Goal: Information Seeking & Learning: Compare options

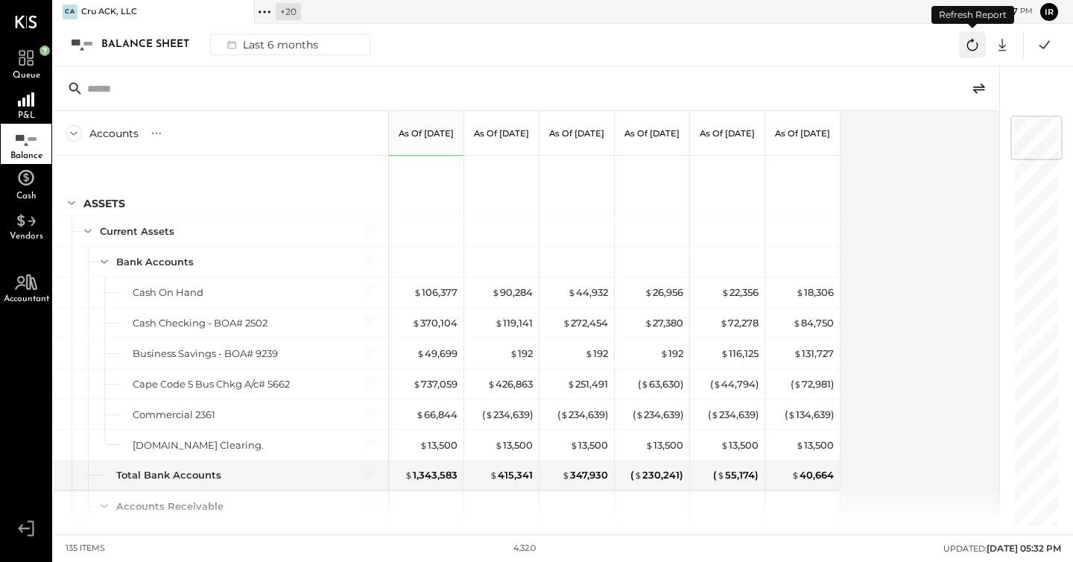
click at [972, 45] on icon at bounding box center [972, 44] width 19 height 19
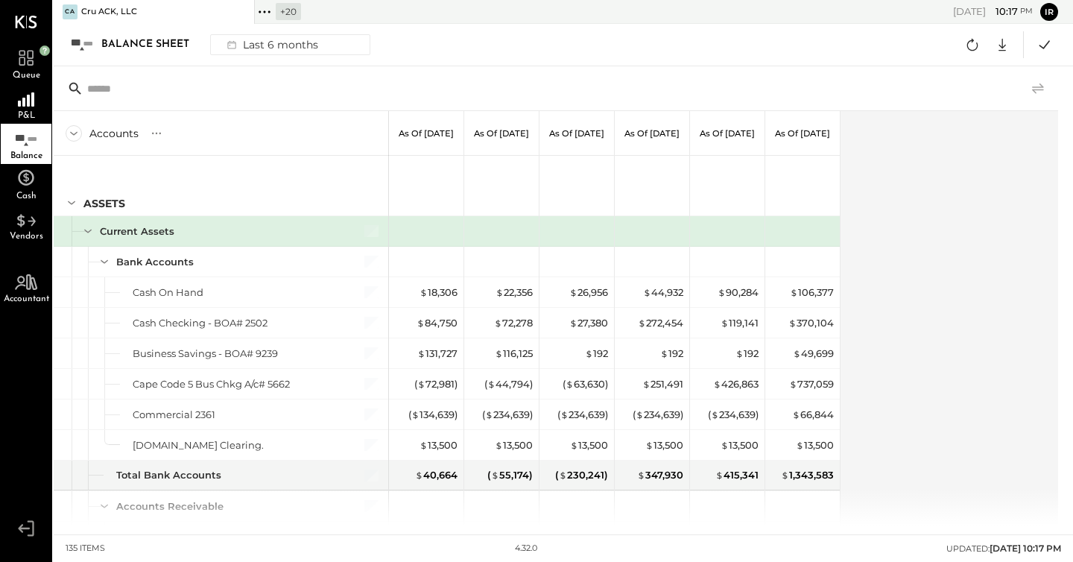
click at [1039, 86] on icon at bounding box center [1038, 88] width 12 height 10
click at [159, 127] on icon at bounding box center [156, 133] width 15 height 15
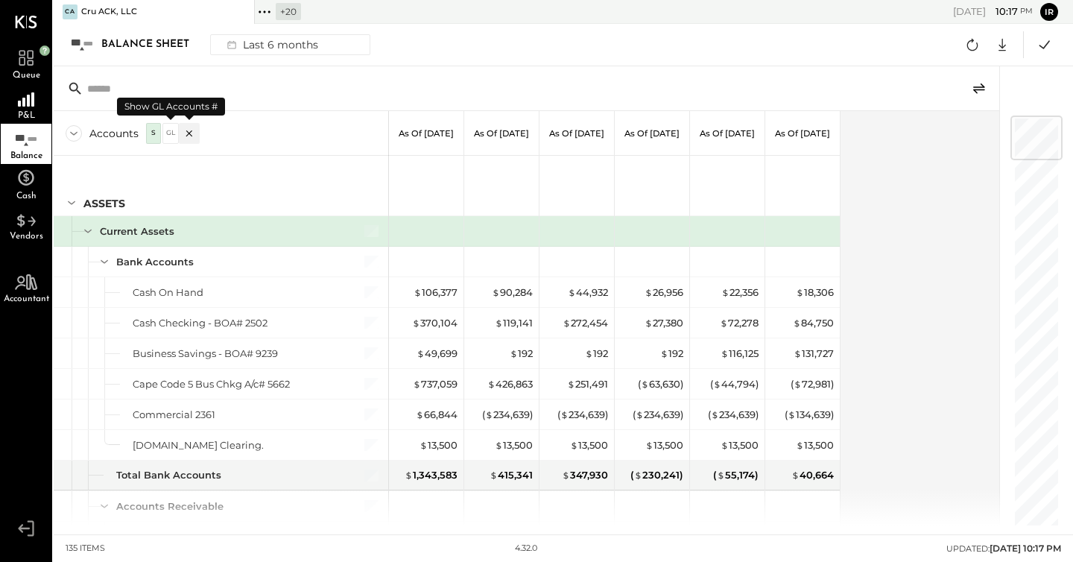
click at [172, 136] on div "GL" at bounding box center [170, 133] width 15 height 13
click at [173, 137] on div "GL" at bounding box center [170, 133] width 15 height 13
click at [186, 132] on icon at bounding box center [189, 133] width 15 height 15
click at [156, 132] on icon at bounding box center [156, 133] width 15 height 15
click at [153, 137] on div "S" at bounding box center [153, 133] width 10 height 13
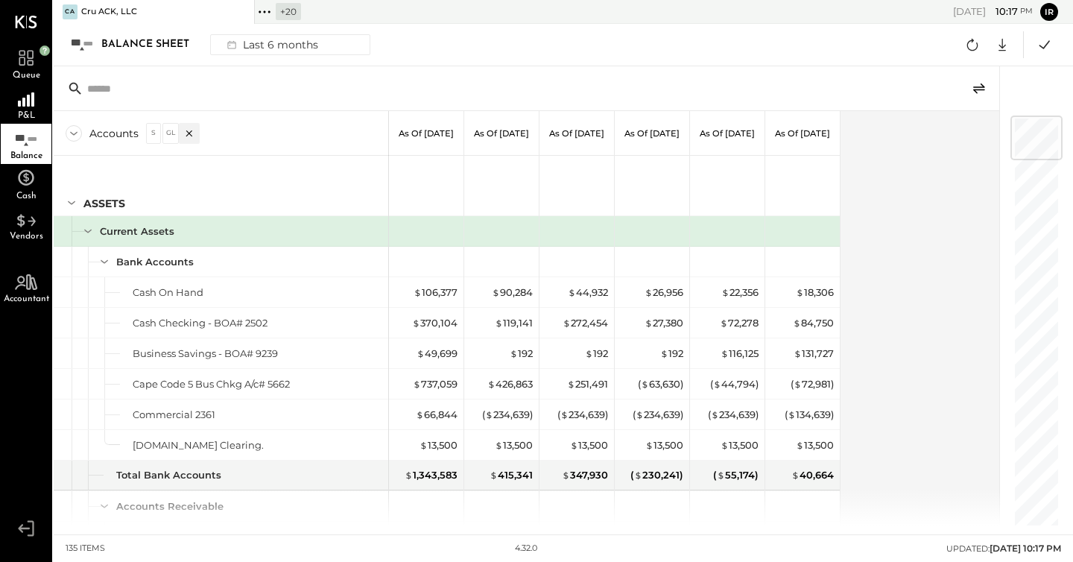
click at [153, 137] on div "S" at bounding box center [153, 133] width 10 height 13
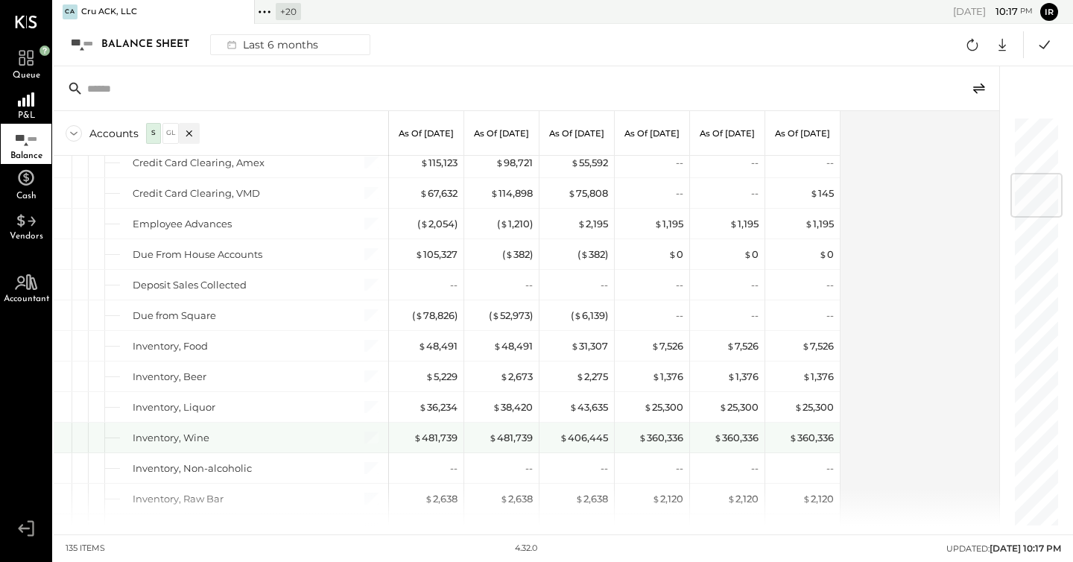
scroll to position [475, 0]
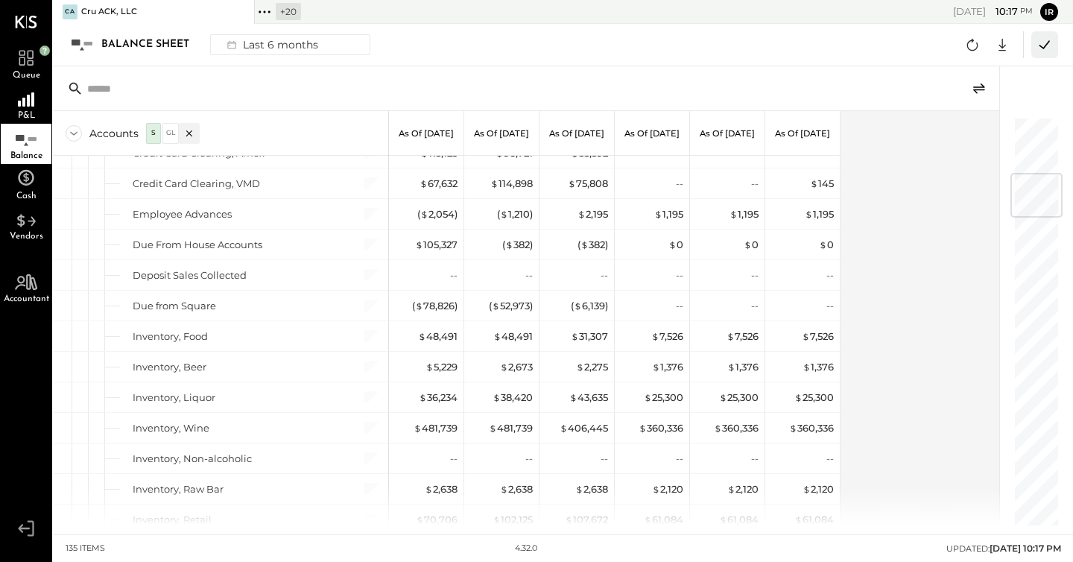
click at [1042, 45] on icon at bounding box center [1044, 44] width 19 height 19
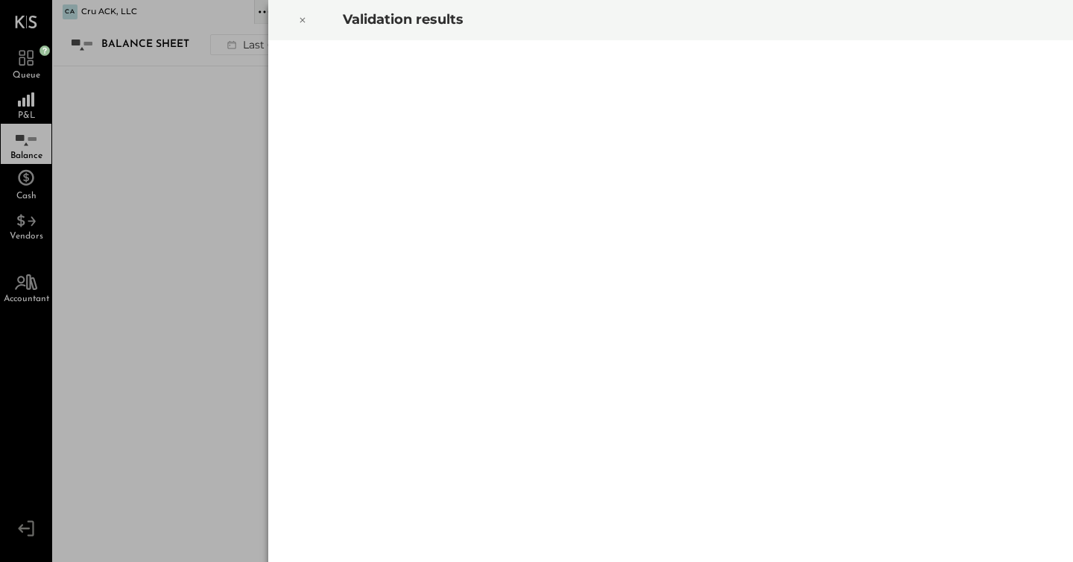
click at [304, 20] on icon at bounding box center [302, 20] width 9 height 18
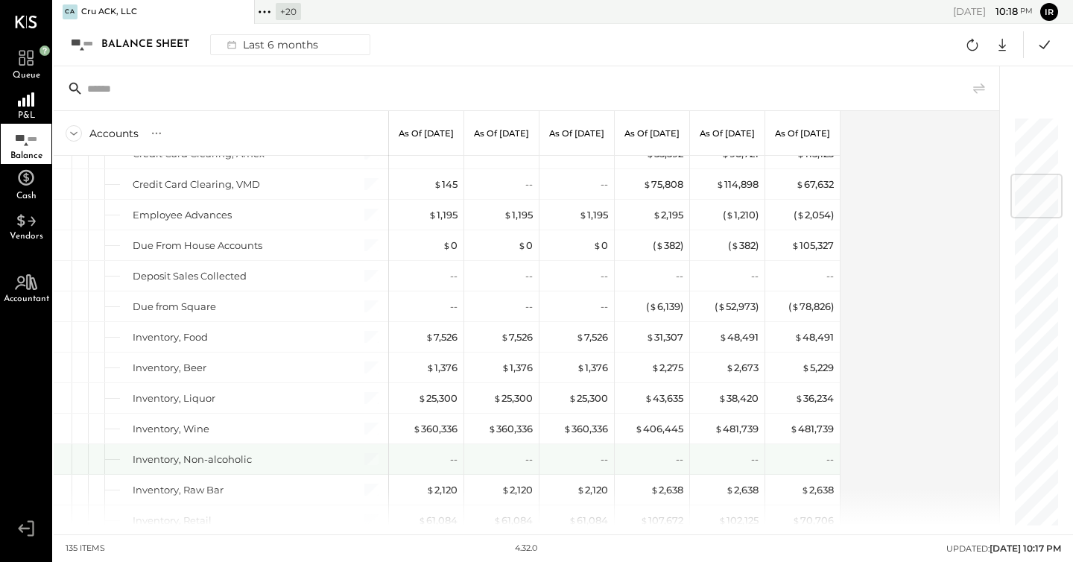
scroll to position [494, 0]
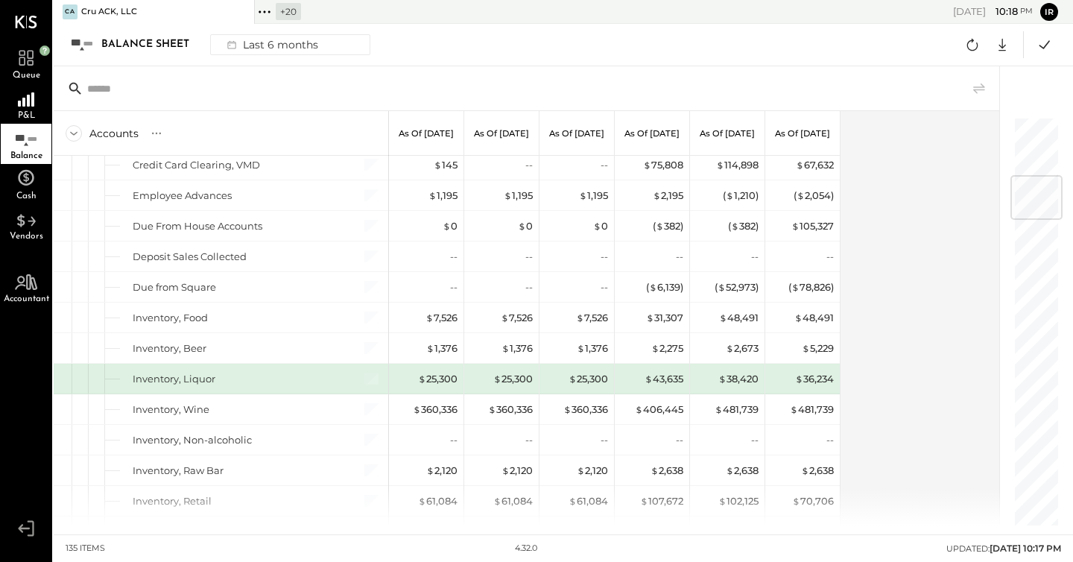
drag, startPoint x: 296, startPoint y: 382, endPoint x: 218, endPoint y: 383, distance: 78.3
click at [296, 382] on div "Inventory, Liquor" at bounding box center [236, 379] width 206 height 14
click at [157, 385] on div "Inventory, Liquor" at bounding box center [221, 379] width 335 height 30
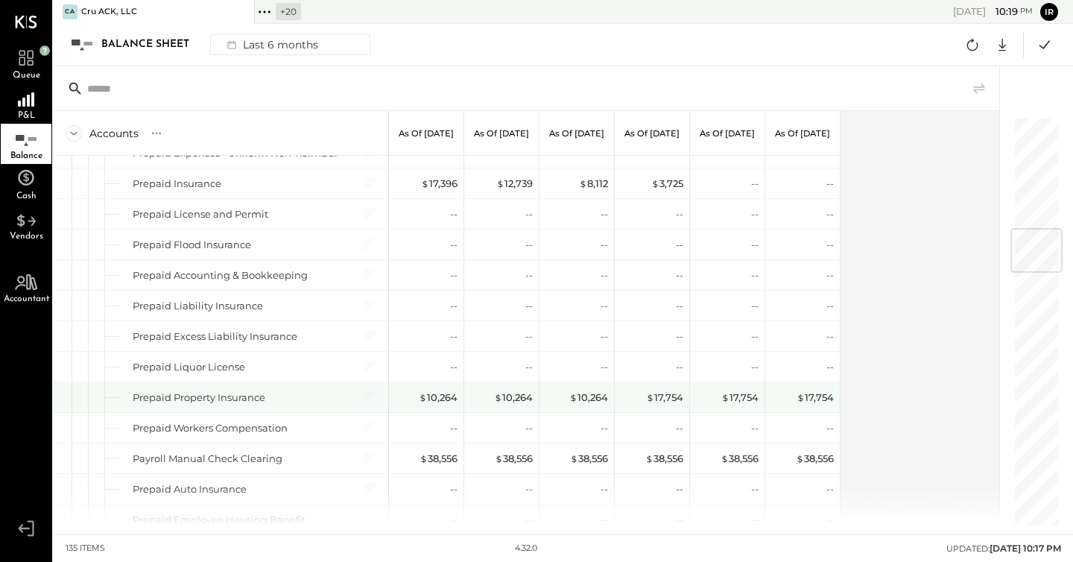
scroll to position [897, 0]
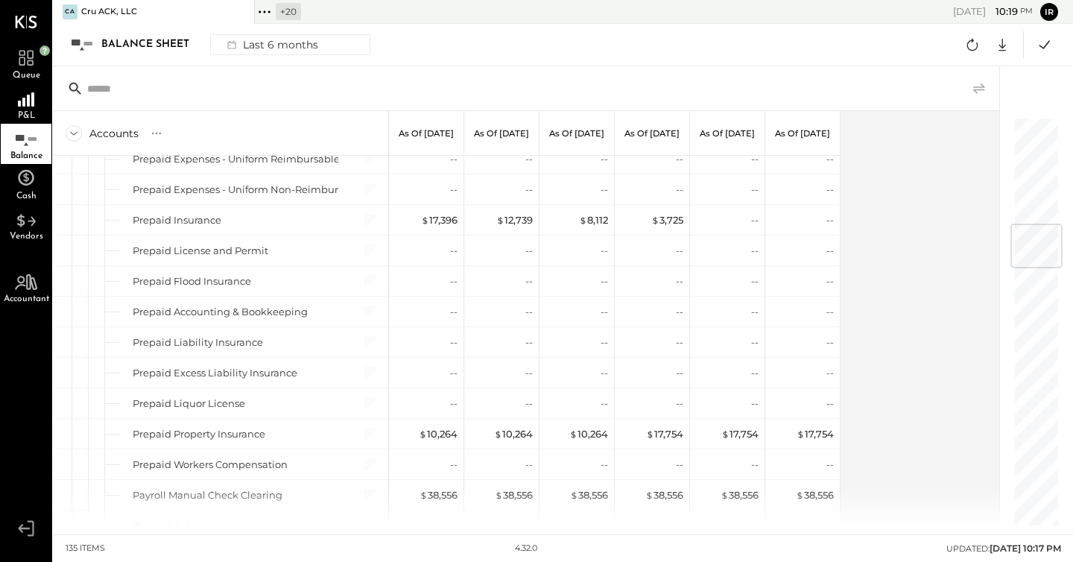
click at [975, 85] on icon at bounding box center [979, 89] width 18 height 18
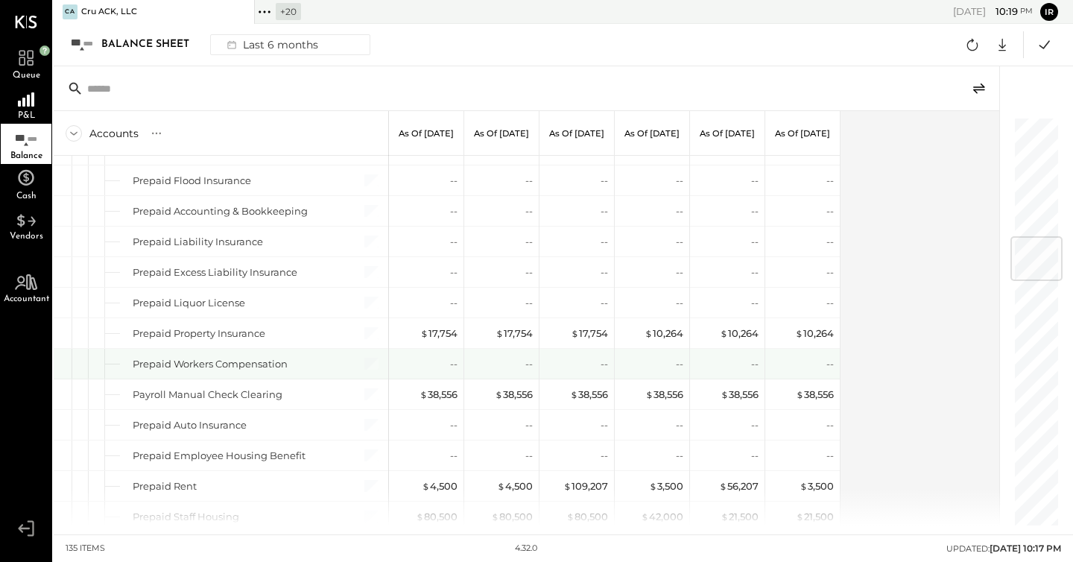
scroll to position [1007, 0]
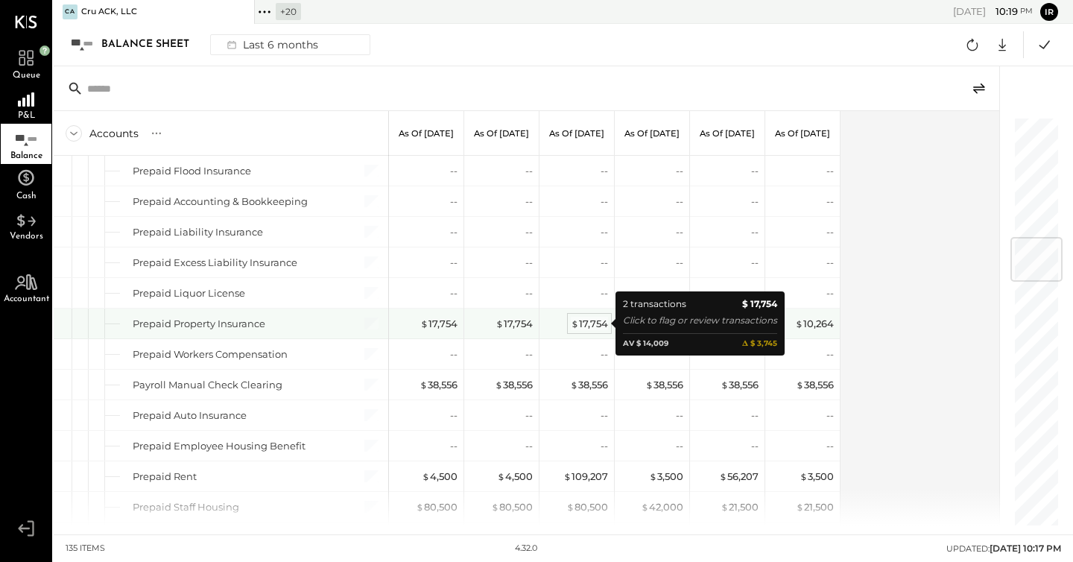
click at [588, 324] on div "$ 17,754" at bounding box center [589, 324] width 37 height 14
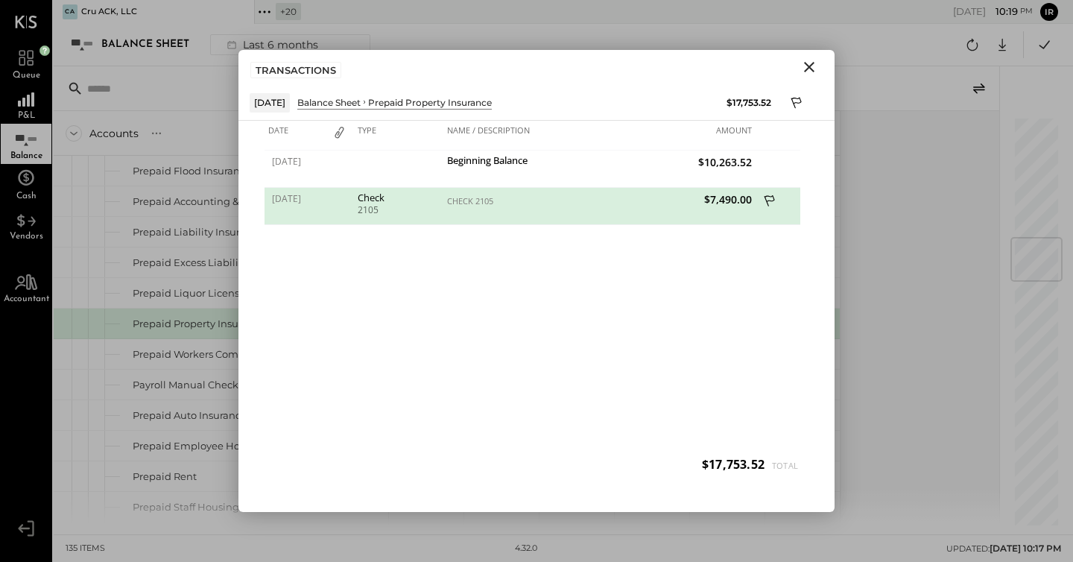
click at [808, 66] on icon "Close" at bounding box center [809, 67] width 10 height 10
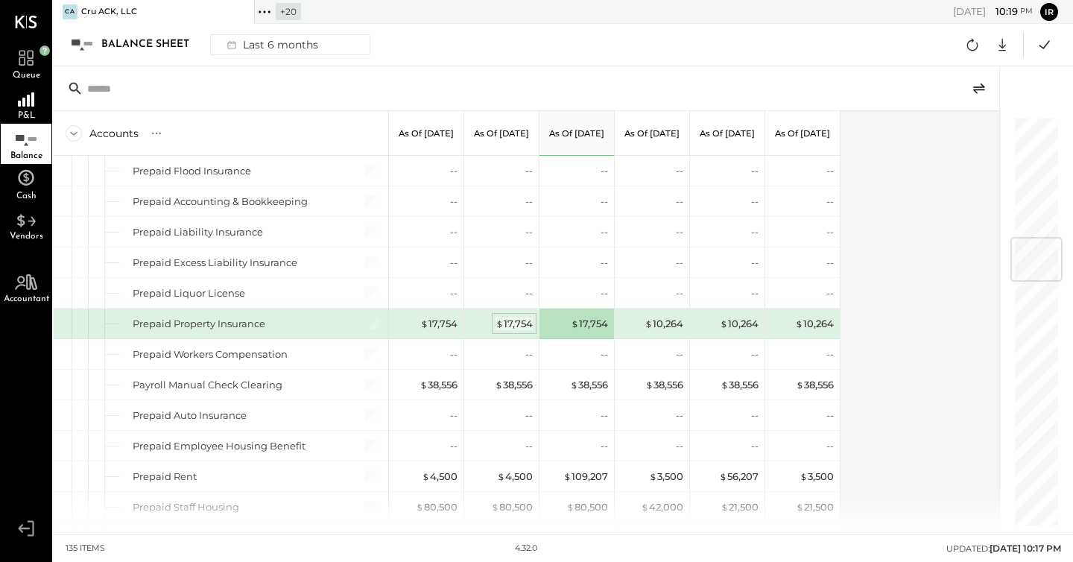
click at [516, 322] on div "$ 17,754" at bounding box center [514, 324] width 37 height 14
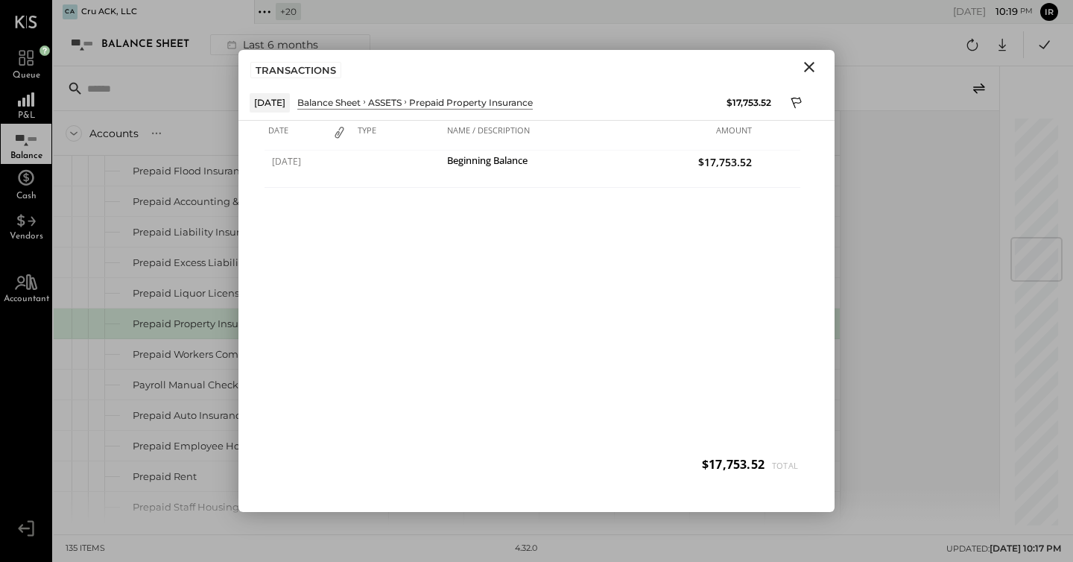
click at [809, 71] on icon "Close" at bounding box center [809, 67] width 18 height 18
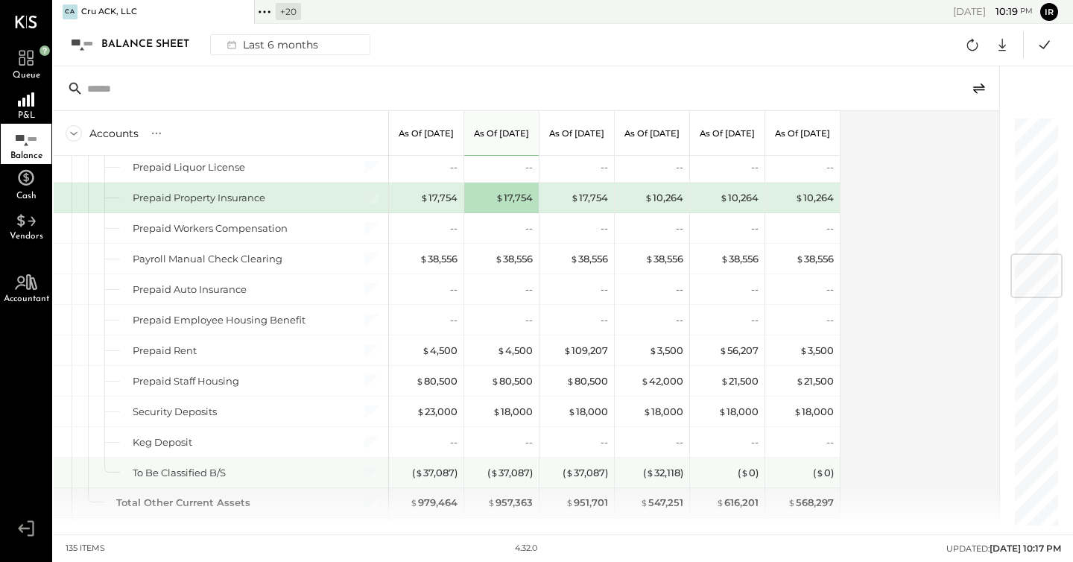
scroll to position [1143, 0]
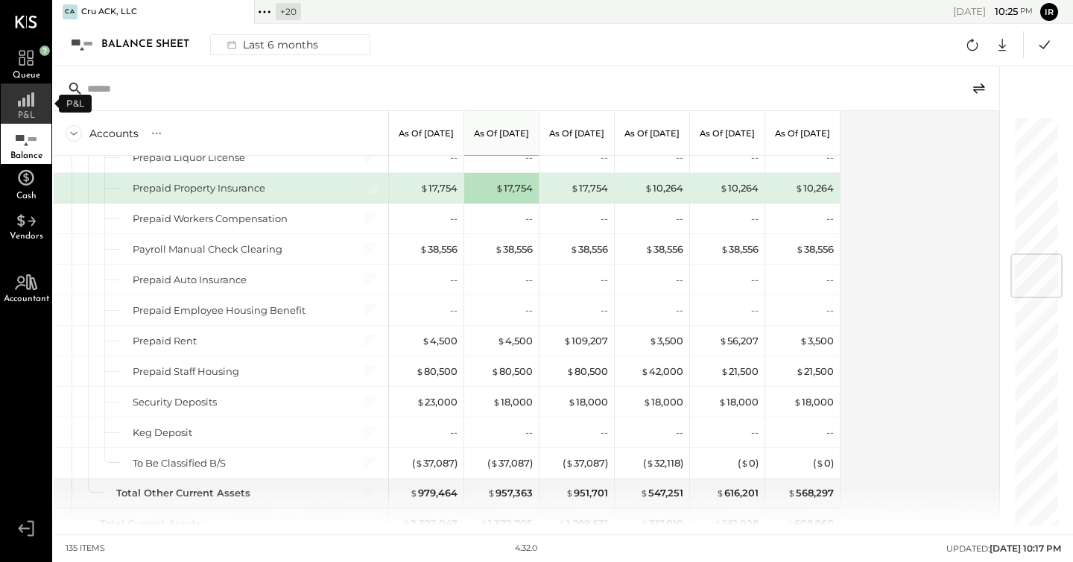
click at [16, 98] on icon at bounding box center [26, 95] width 27 height 22
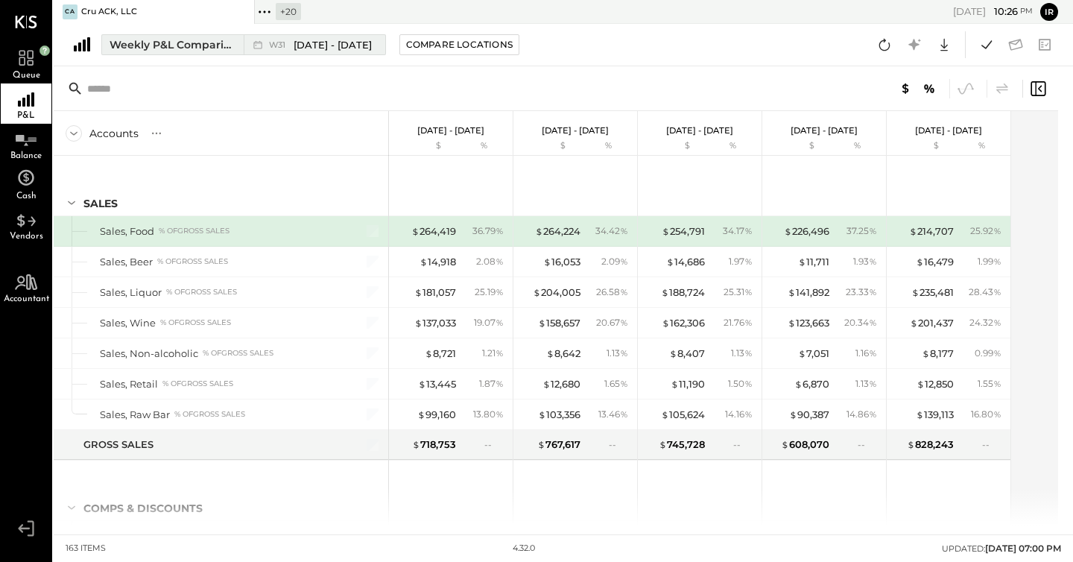
click at [174, 45] on div "Weekly P&L Comparison" at bounding box center [172, 44] width 125 height 15
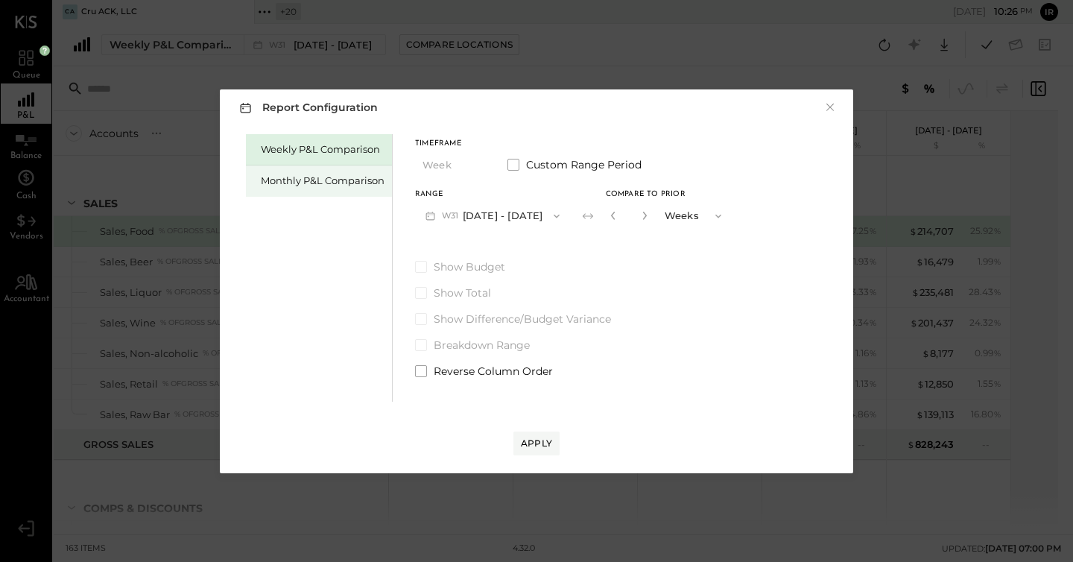
click at [337, 175] on div "Monthly P&L Comparison" at bounding box center [323, 181] width 124 height 14
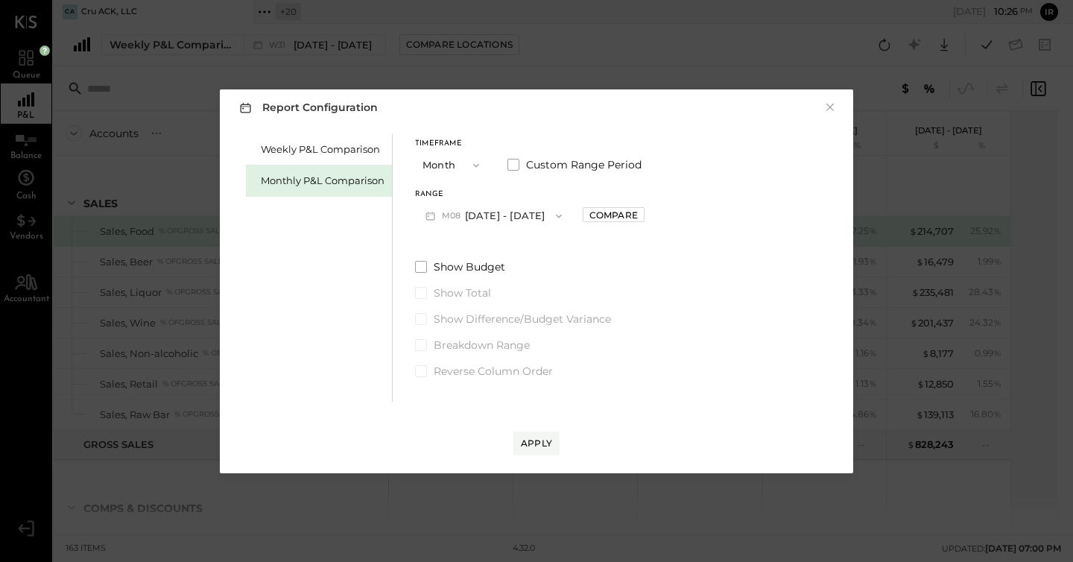
click at [497, 209] on button "M08 [DATE] - [DATE]" at bounding box center [493, 216] width 157 height 28
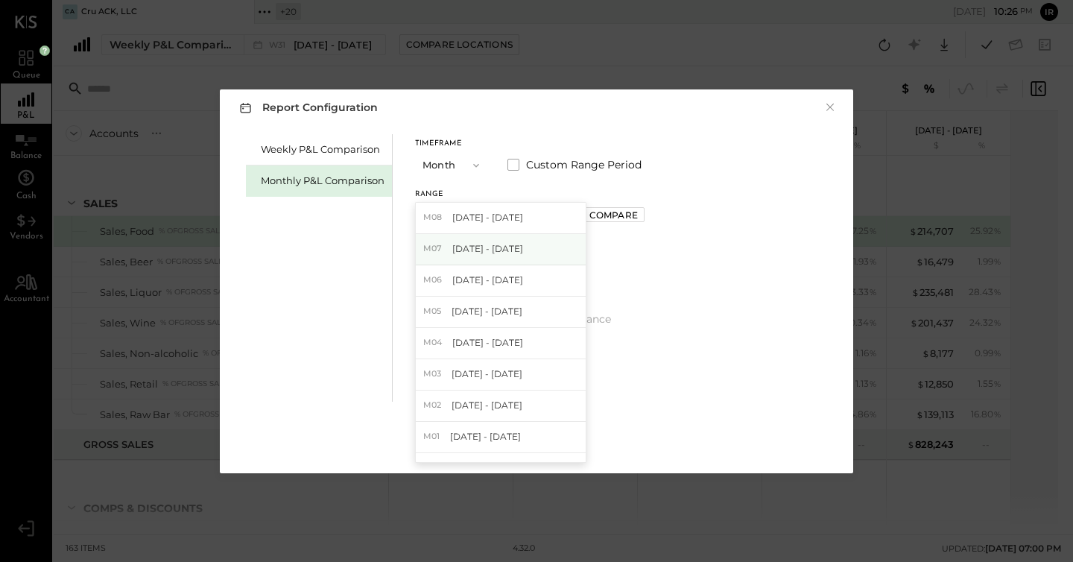
click at [501, 242] on span "[DATE] - [DATE]" at bounding box center [487, 248] width 71 height 13
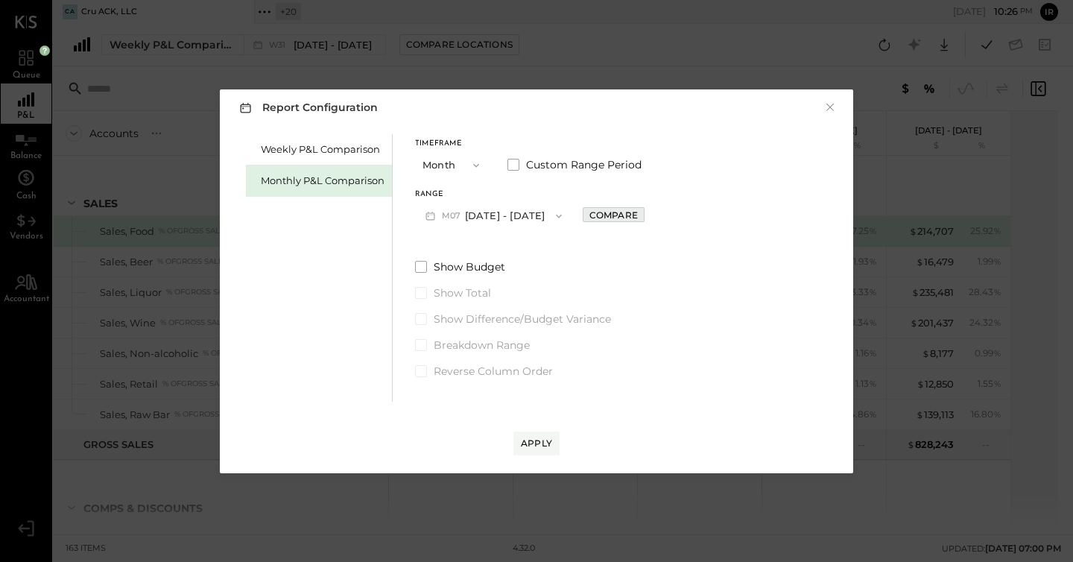
click at [612, 217] on div "Compare" at bounding box center [613, 215] width 48 height 13
click at [641, 213] on button "button" at bounding box center [647, 215] width 12 height 16
type input "*"
click at [534, 445] on div "Apply" at bounding box center [536, 443] width 31 height 13
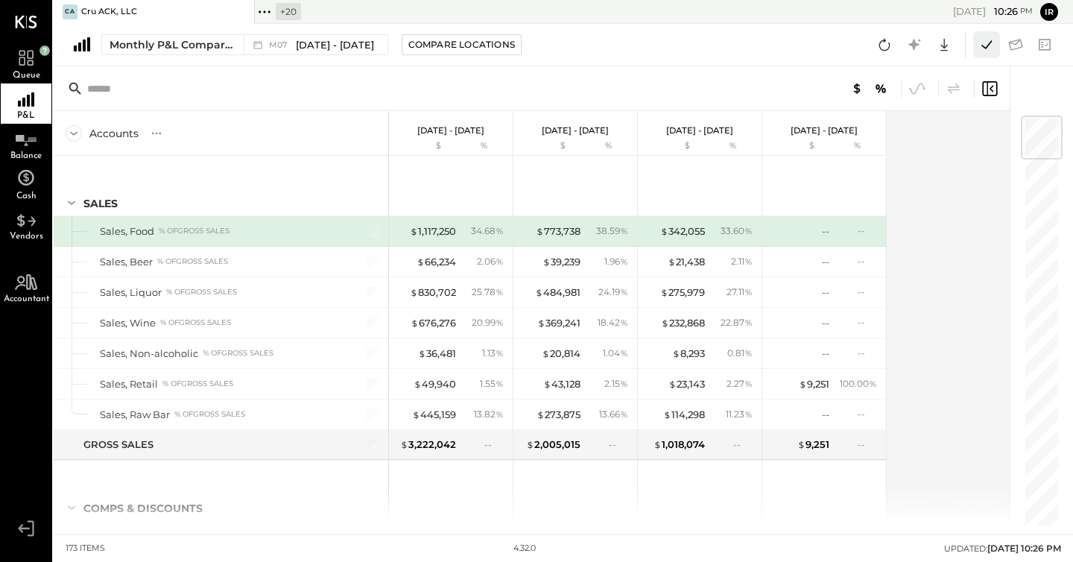
click at [989, 45] on icon at bounding box center [986, 44] width 19 height 19
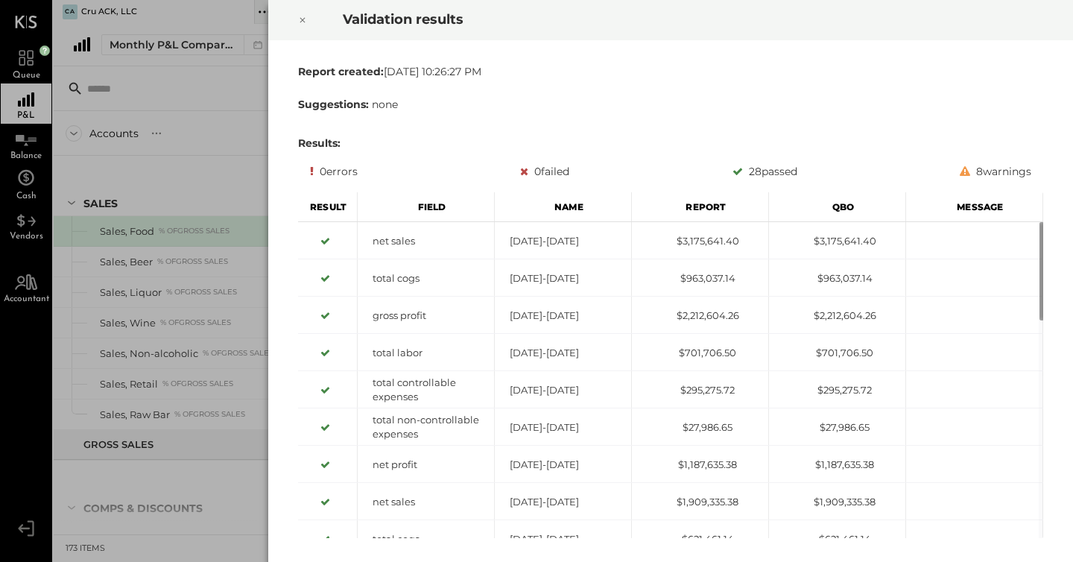
click at [301, 18] on icon at bounding box center [302, 20] width 9 height 18
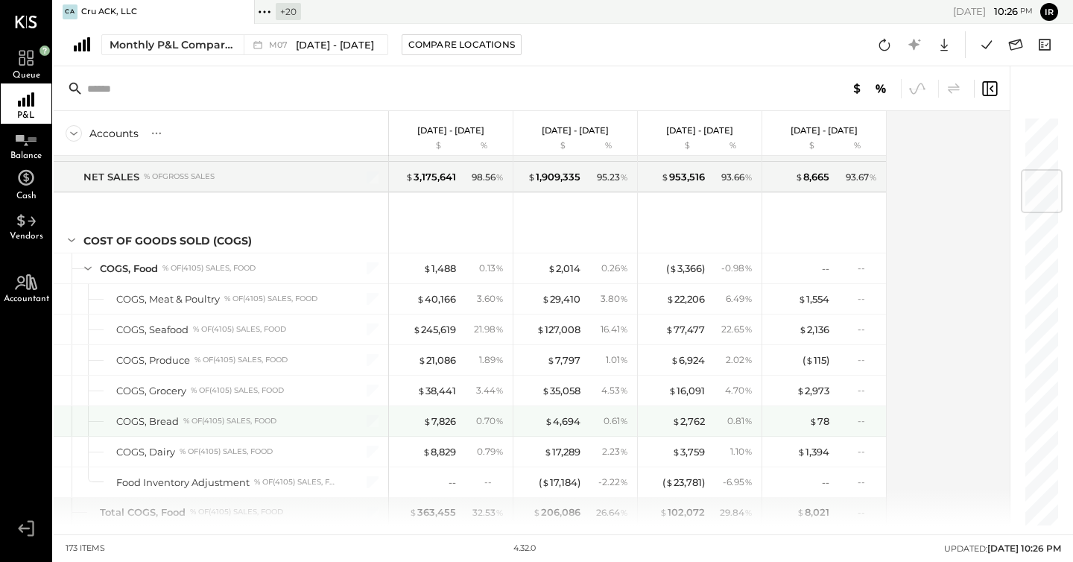
scroll to position [460, 0]
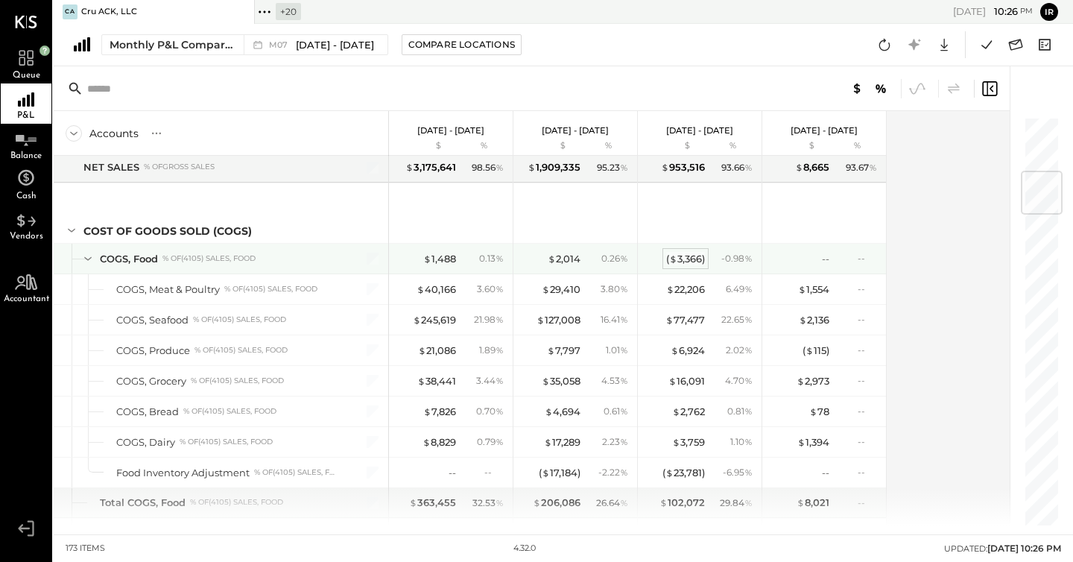
click at [695, 259] on div "( $ 3,366 )" at bounding box center [685, 259] width 39 height 14
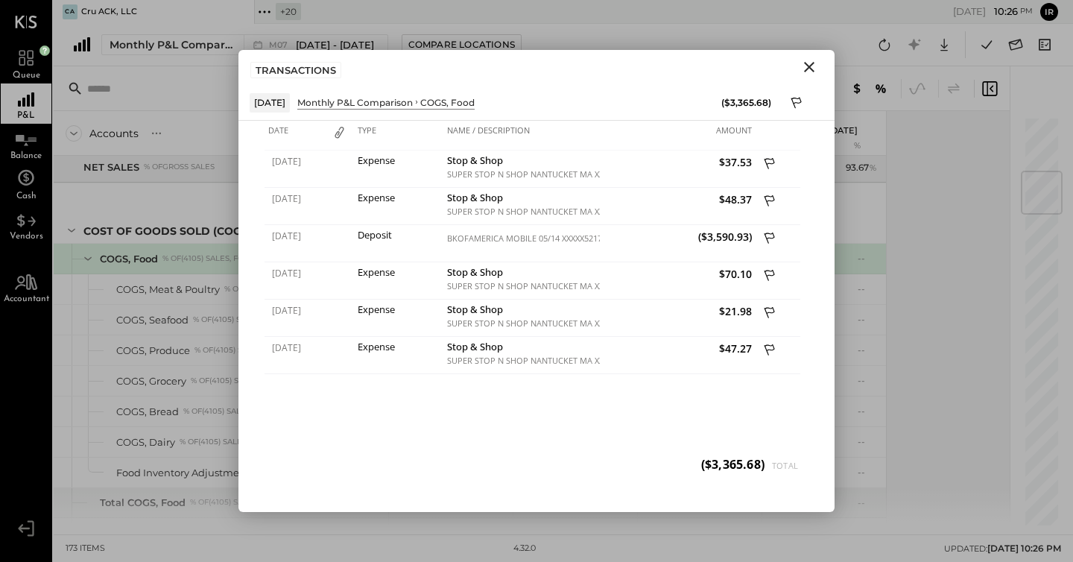
click at [814, 72] on icon "Close" at bounding box center [809, 67] width 18 height 18
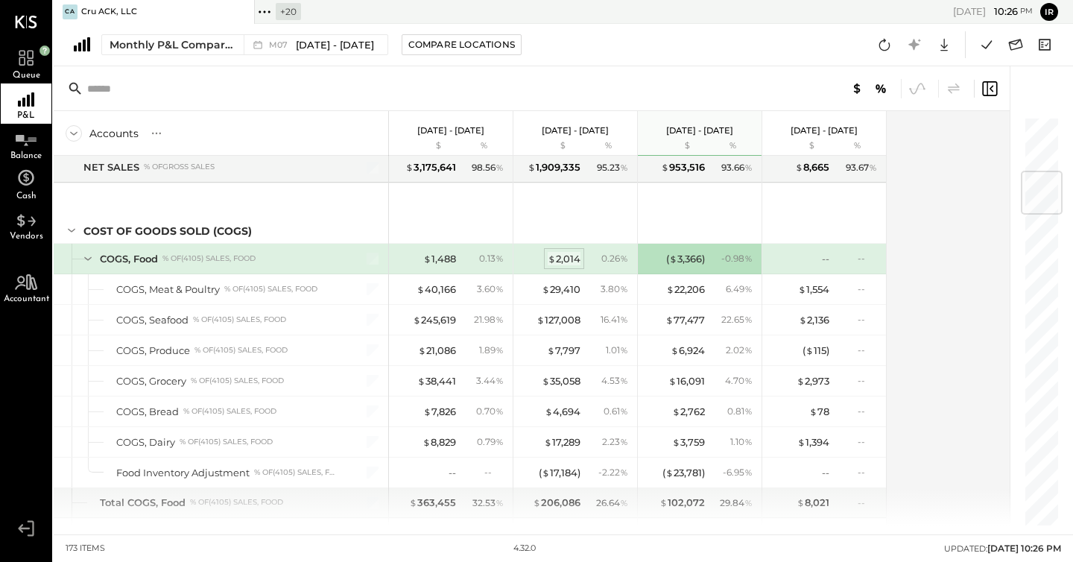
click at [565, 261] on div "$ 2,014" at bounding box center [564, 259] width 33 height 14
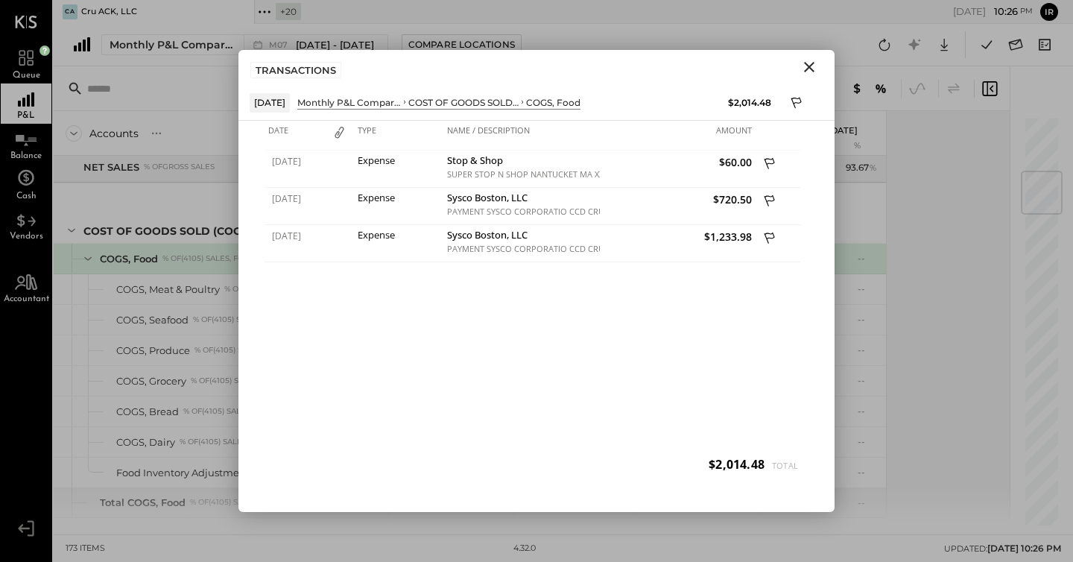
click at [808, 67] on icon "Close" at bounding box center [809, 67] width 10 height 10
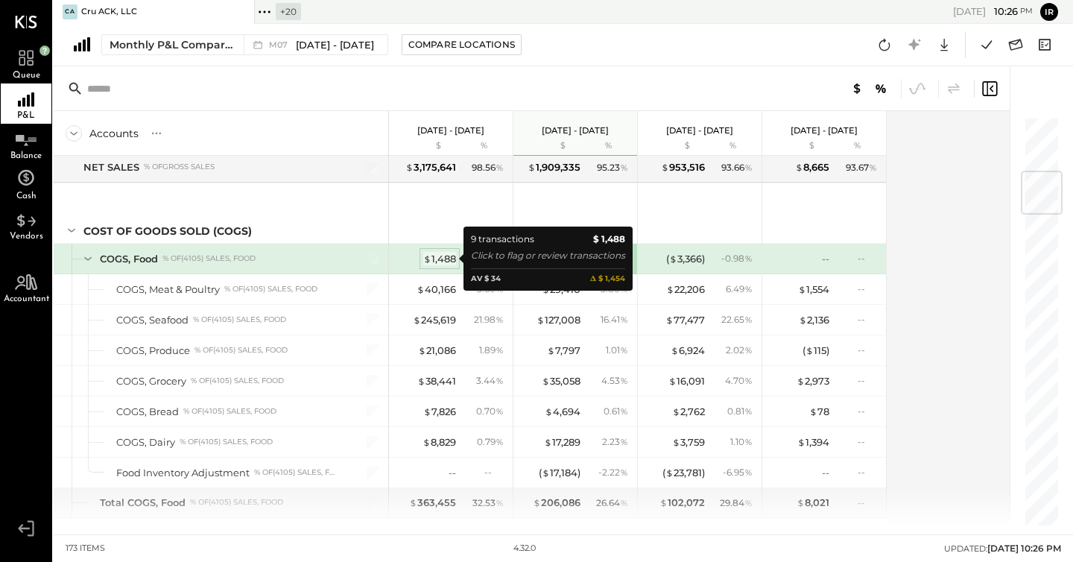
click at [439, 259] on div "$ 1,488" at bounding box center [439, 259] width 33 height 14
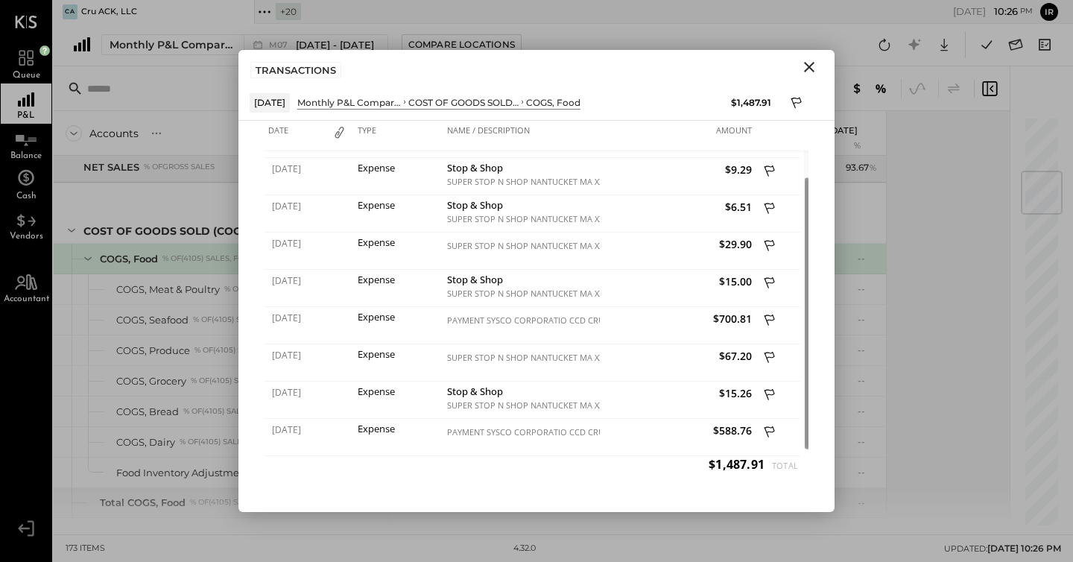
click at [809, 63] on icon "Close" at bounding box center [809, 67] width 18 height 18
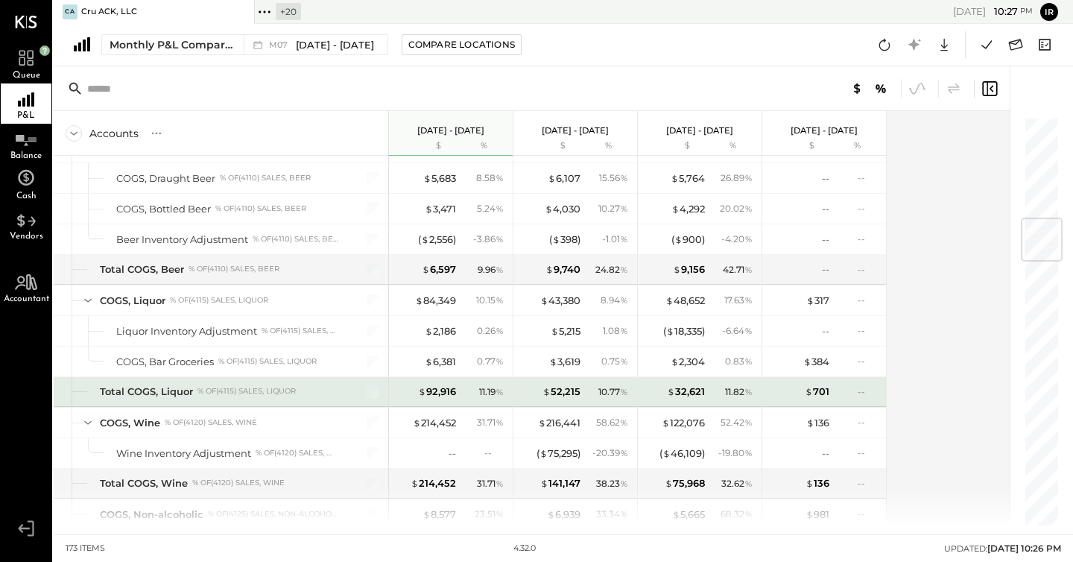
scroll to position [855, 0]
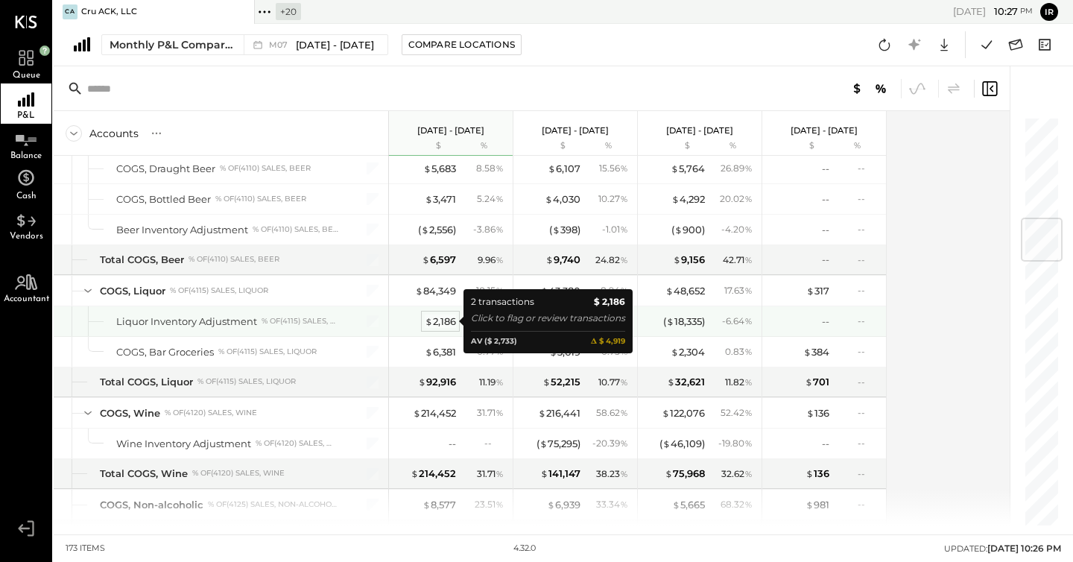
click at [447, 320] on div "$ 2,186" at bounding box center [440, 321] width 31 height 14
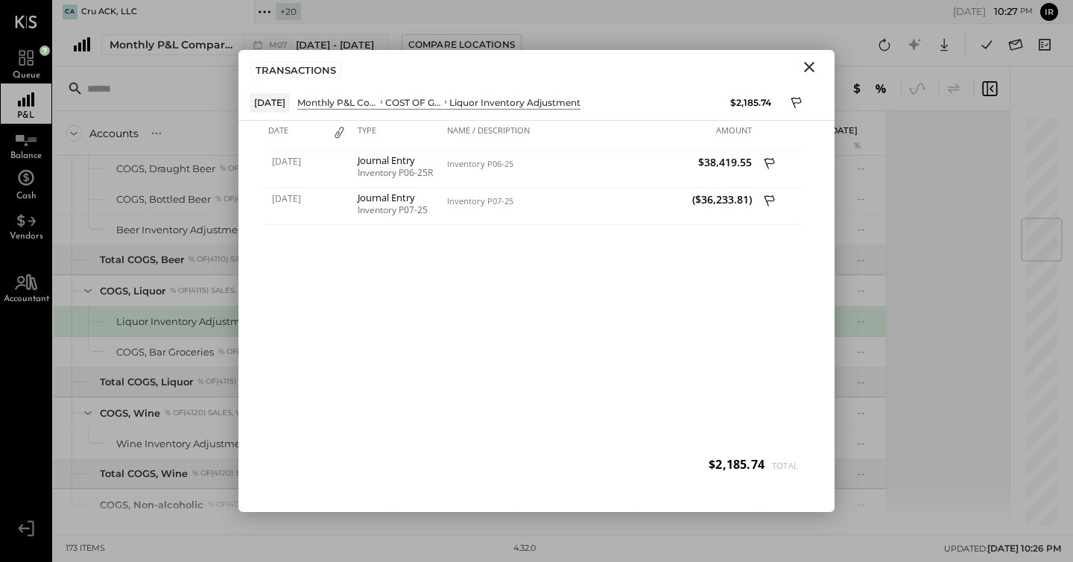
click at [811, 69] on icon "Close" at bounding box center [809, 67] width 10 height 10
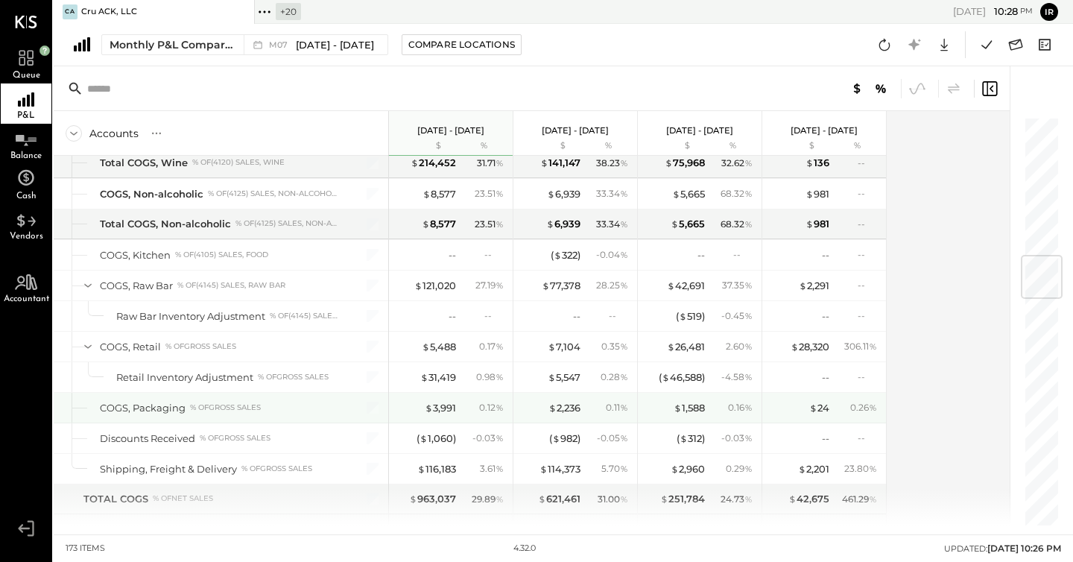
scroll to position [1176, 0]
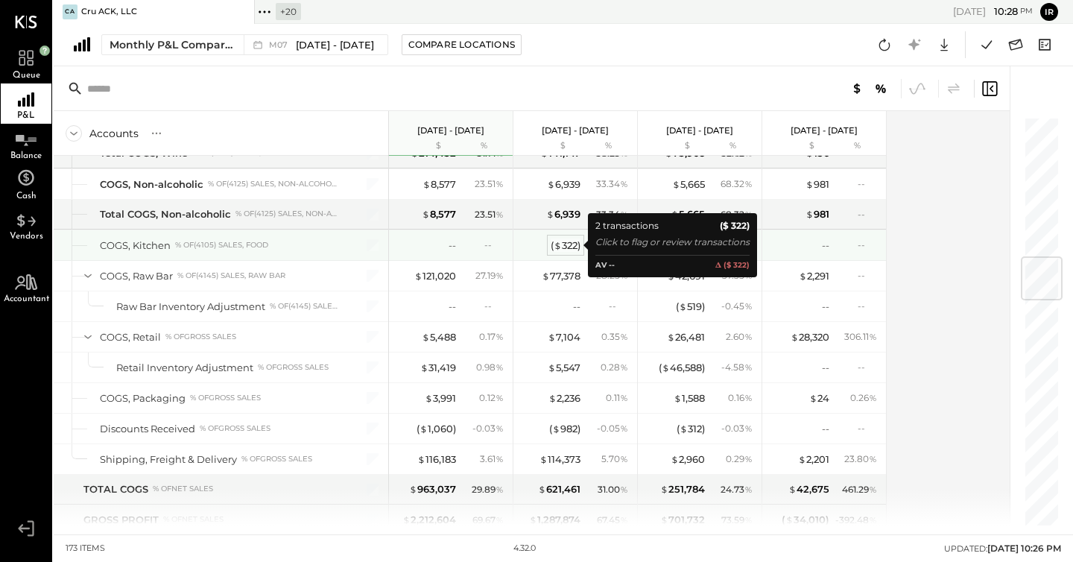
click at [566, 244] on div "( $ 322 )" at bounding box center [566, 245] width 30 height 14
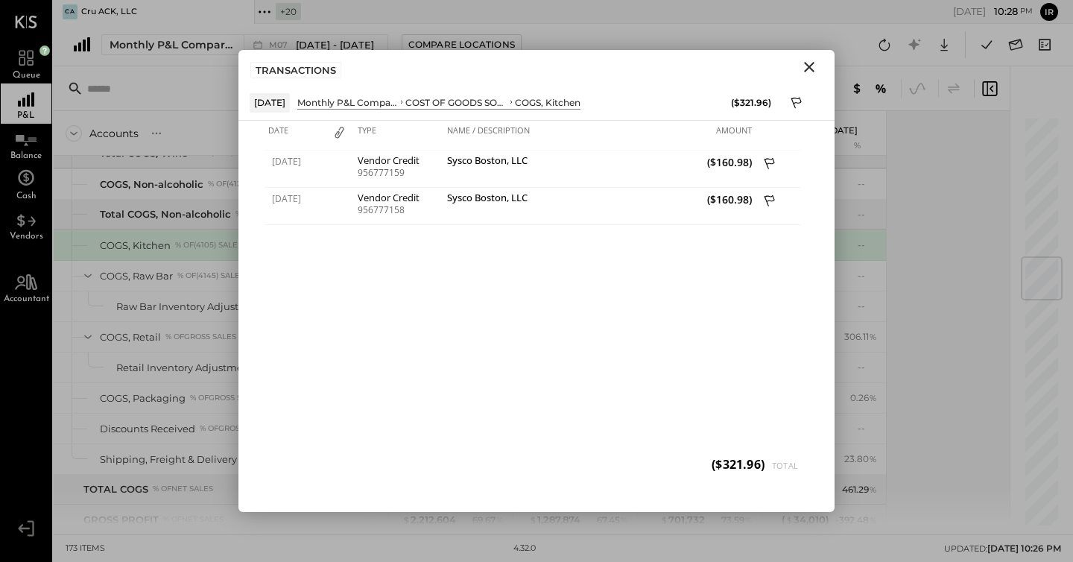
click at [809, 69] on icon "Close" at bounding box center [809, 67] width 18 height 18
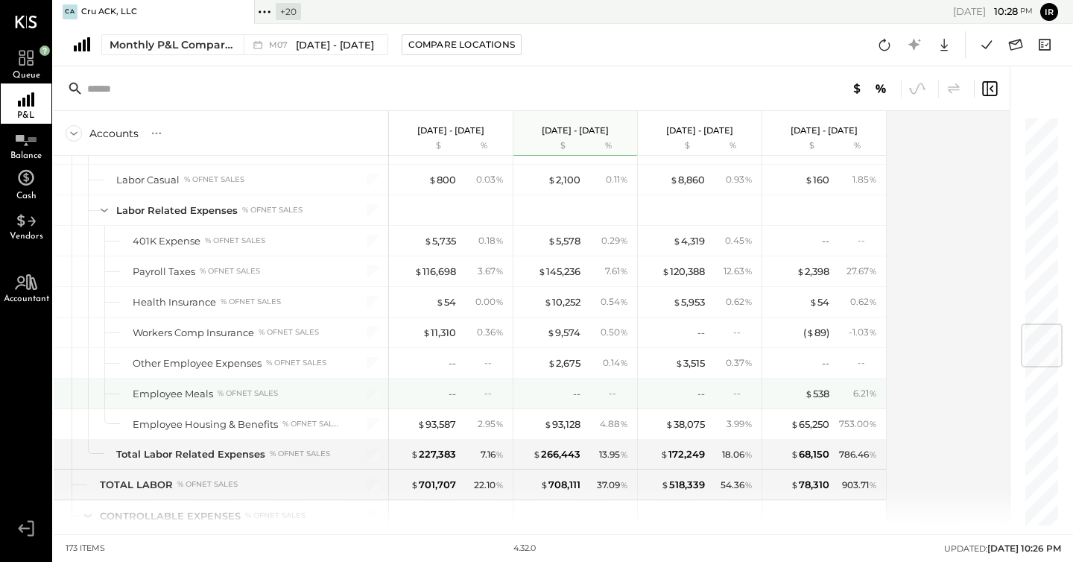
scroll to position [1739, 0]
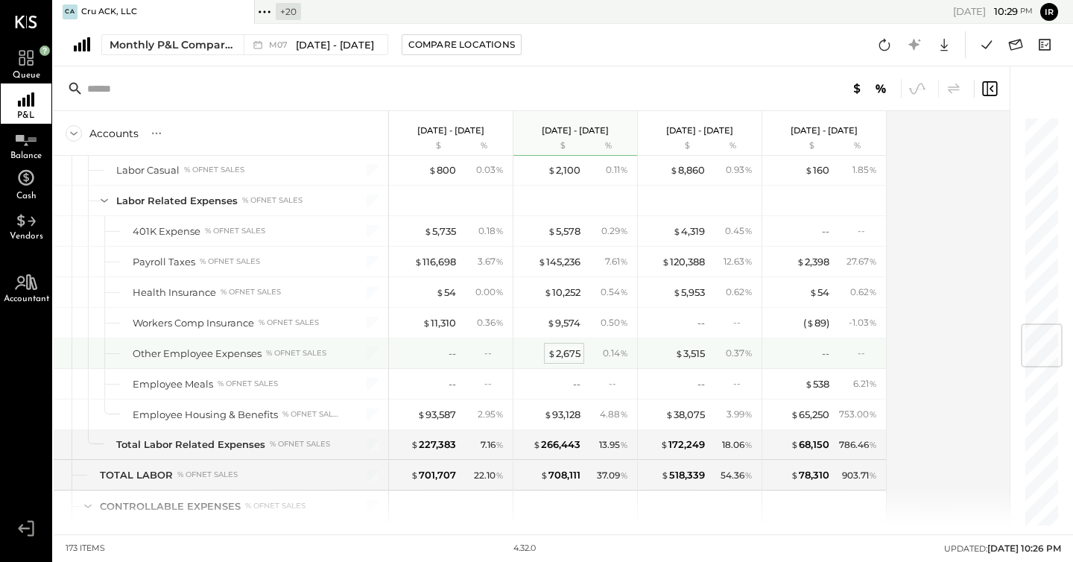
click at [566, 349] on div "$ 2,675" at bounding box center [564, 353] width 33 height 14
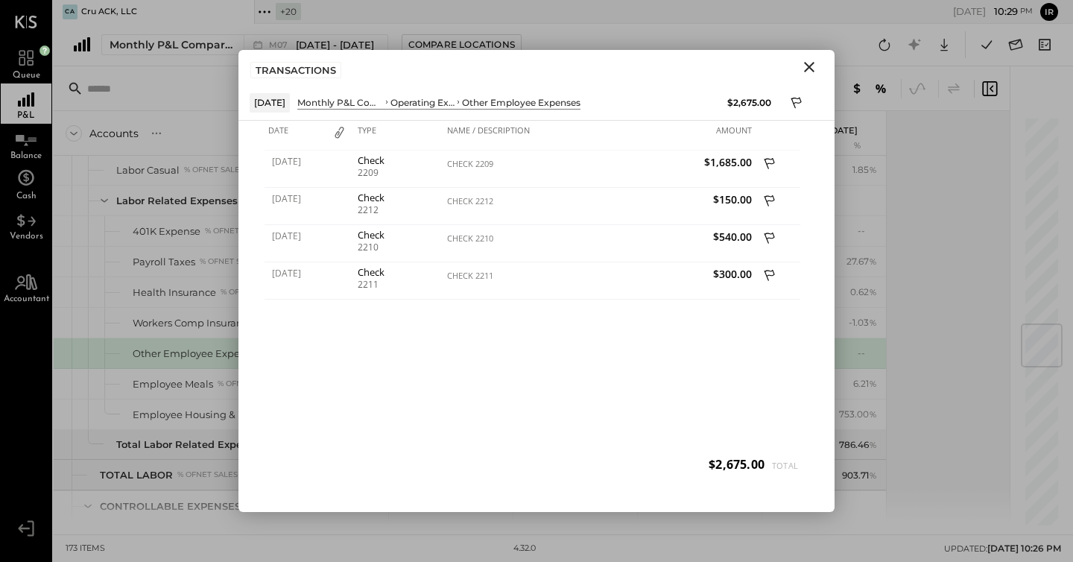
click at [808, 70] on icon "Close" at bounding box center [809, 67] width 18 height 18
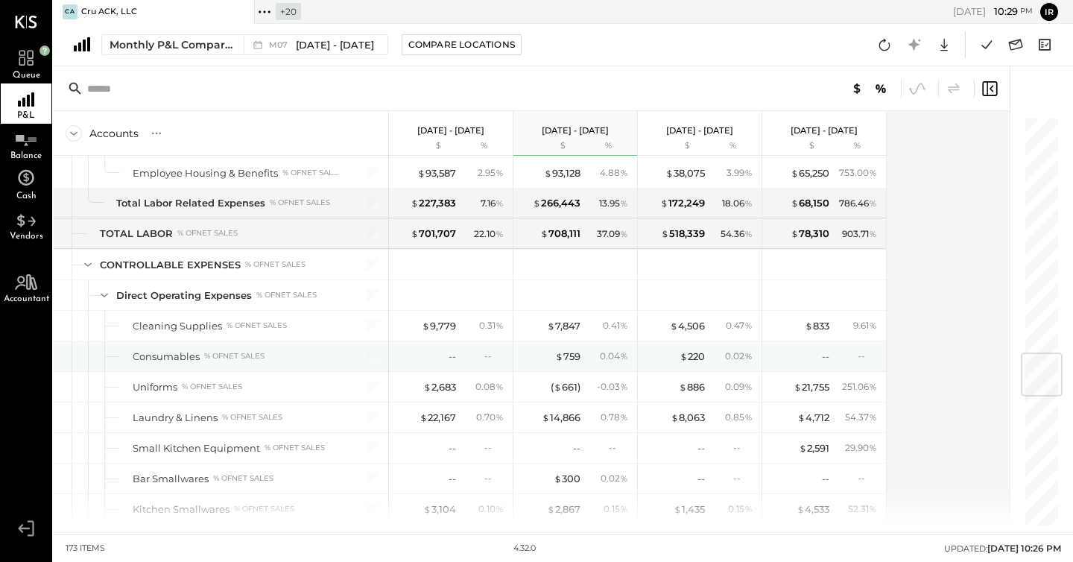
scroll to position [2005, 0]
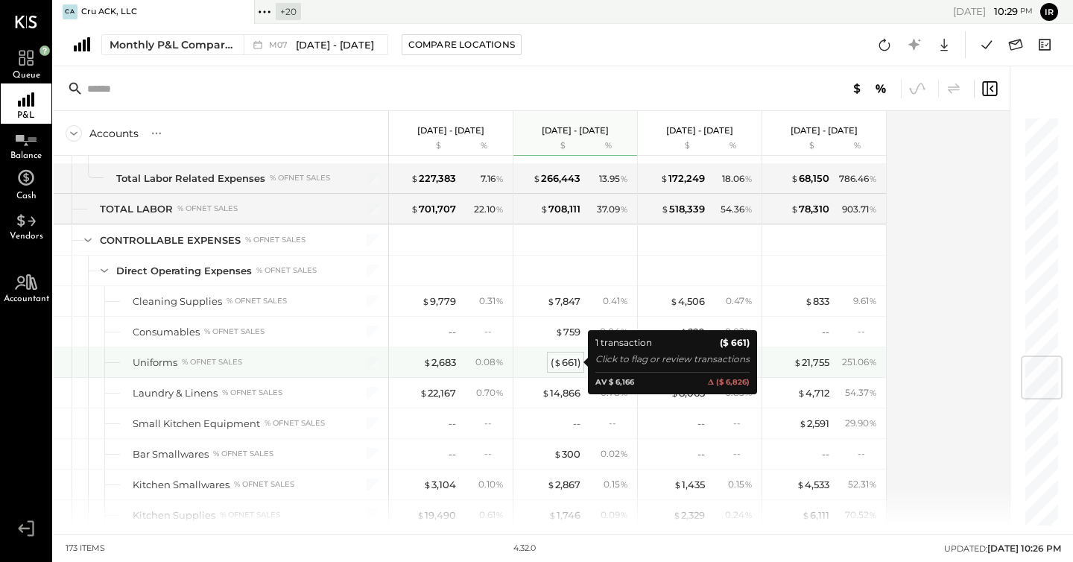
click at [570, 361] on div "( $ 661 )" at bounding box center [566, 362] width 30 height 14
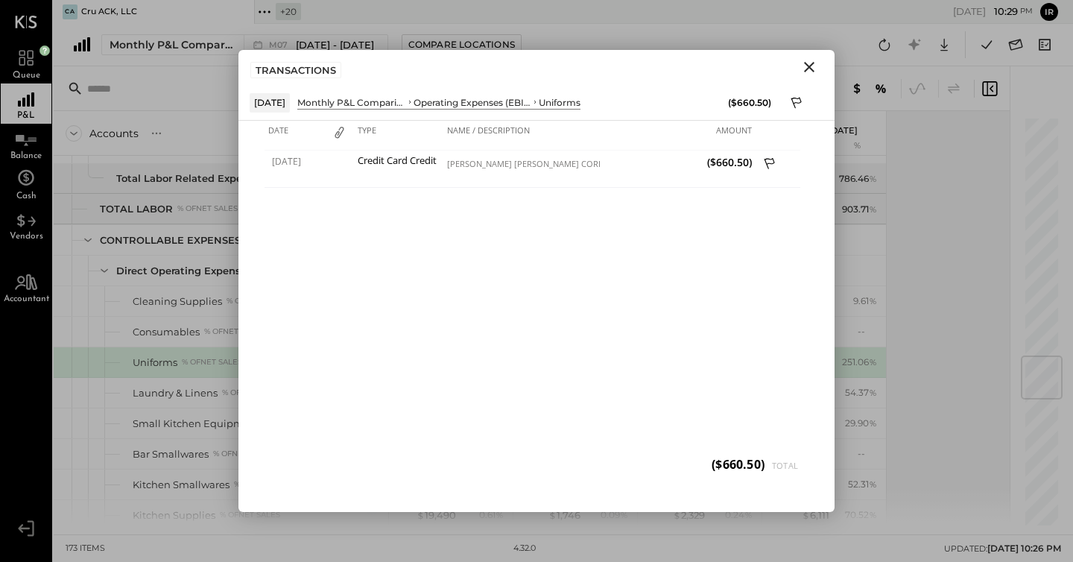
click at [806, 71] on icon "Close" at bounding box center [809, 67] width 18 height 18
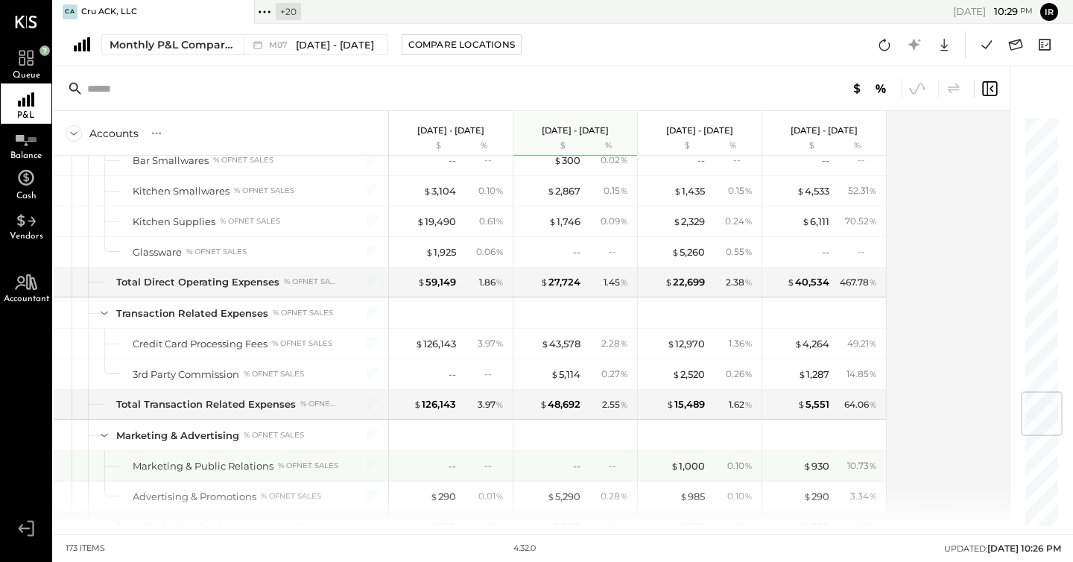
scroll to position [2308, 0]
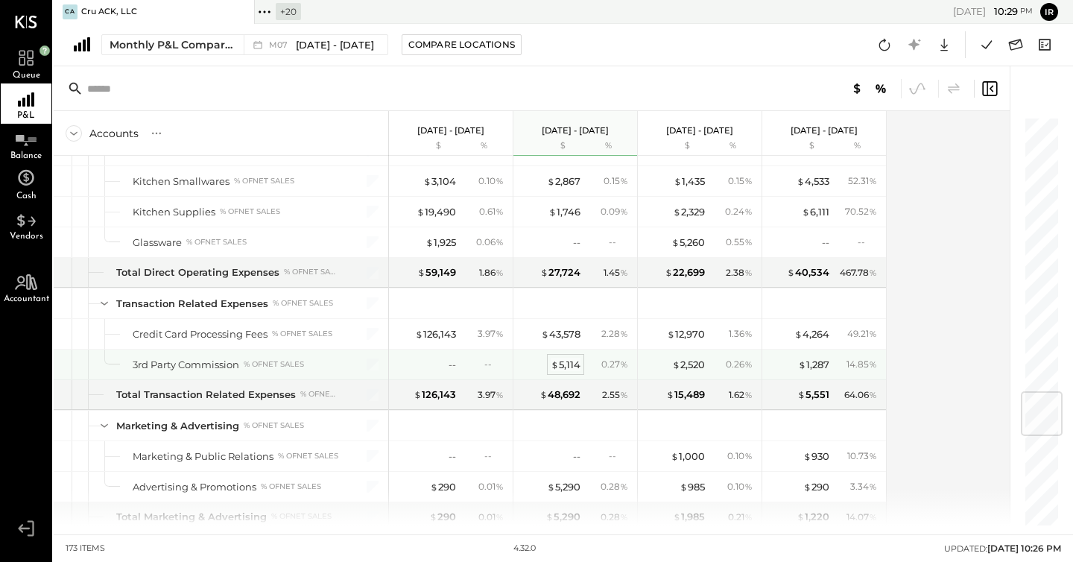
click at [575, 364] on div "$ 5,114" at bounding box center [566, 365] width 30 height 14
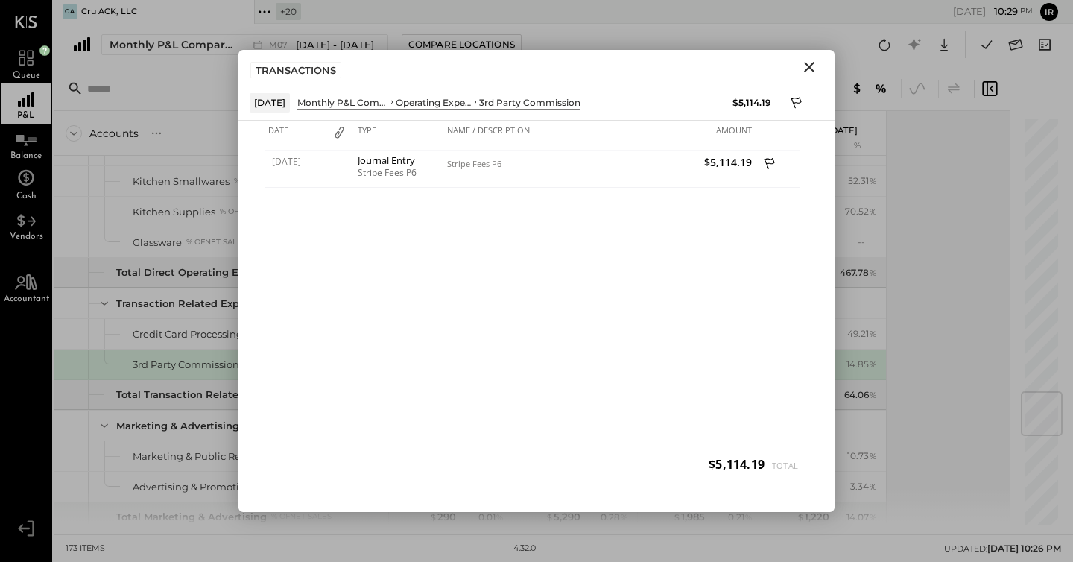
click at [810, 66] on icon "Close" at bounding box center [809, 67] width 10 height 10
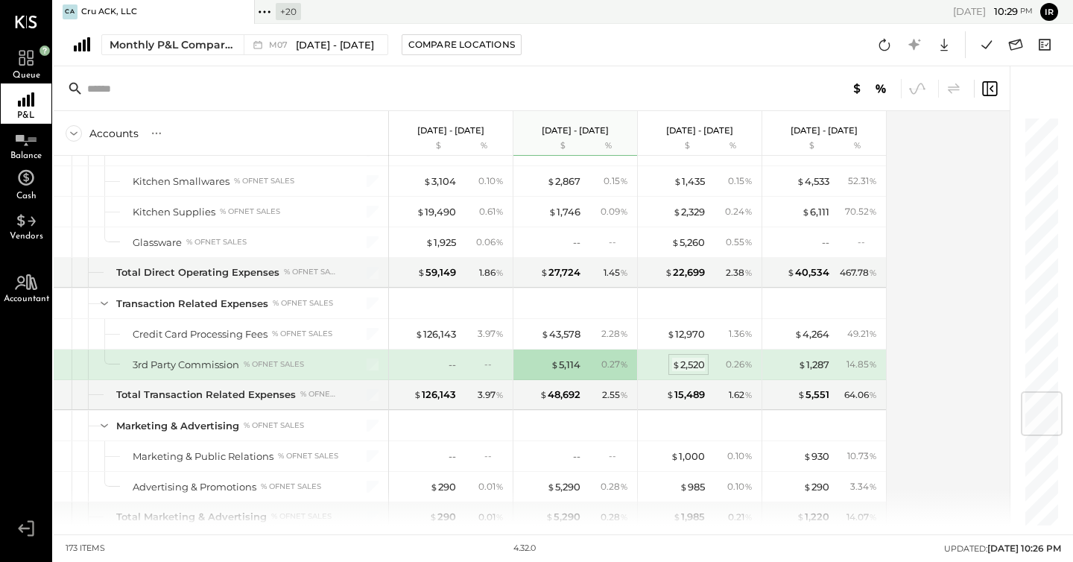
click at [695, 362] on div "$ 2,520" at bounding box center [688, 365] width 33 height 14
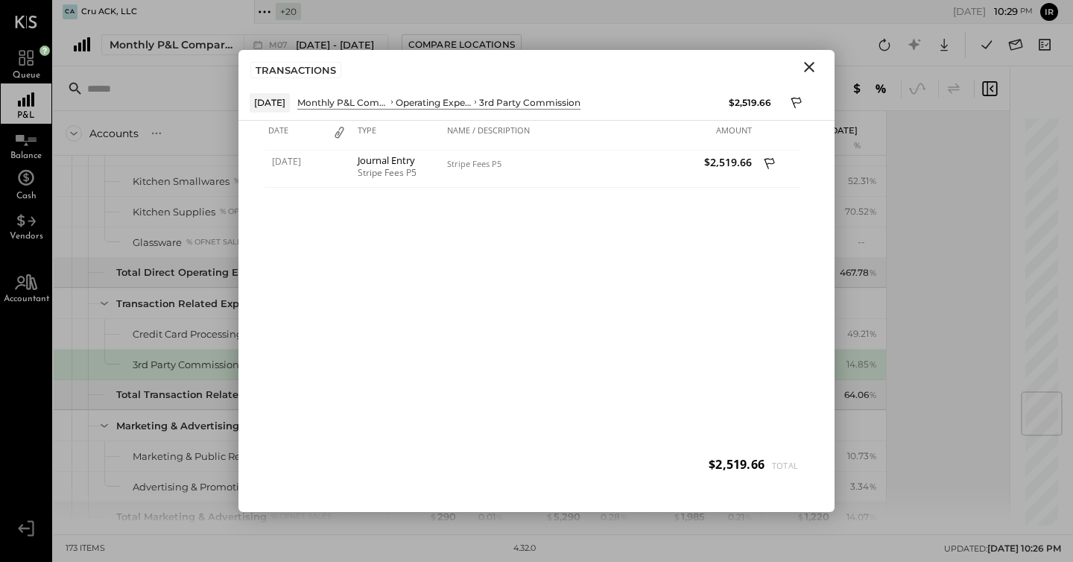
click at [808, 69] on icon "Close" at bounding box center [809, 67] width 18 height 18
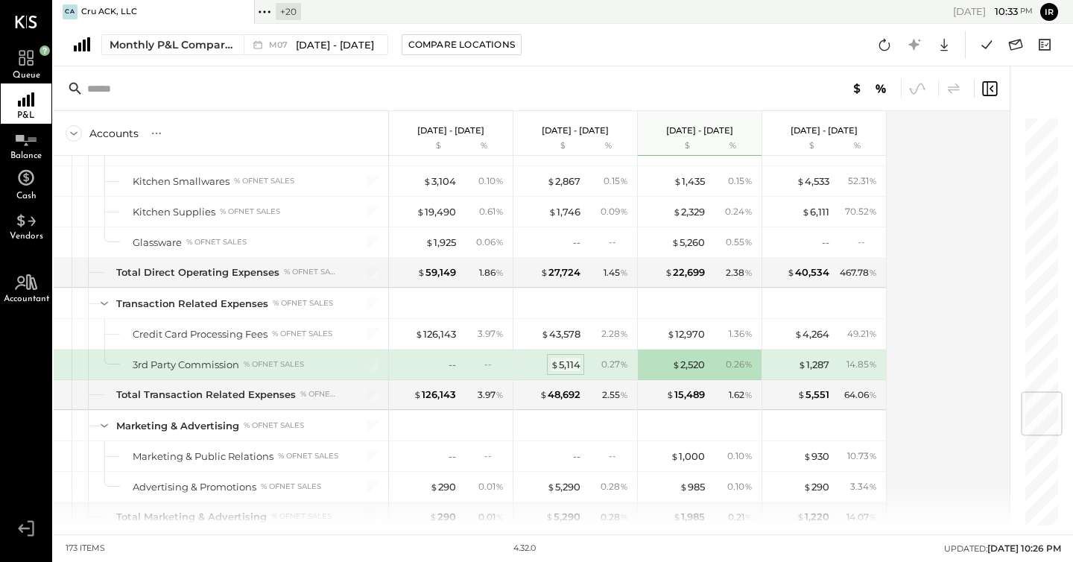
click at [561, 360] on div "$ 5,114" at bounding box center [566, 365] width 30 height 14
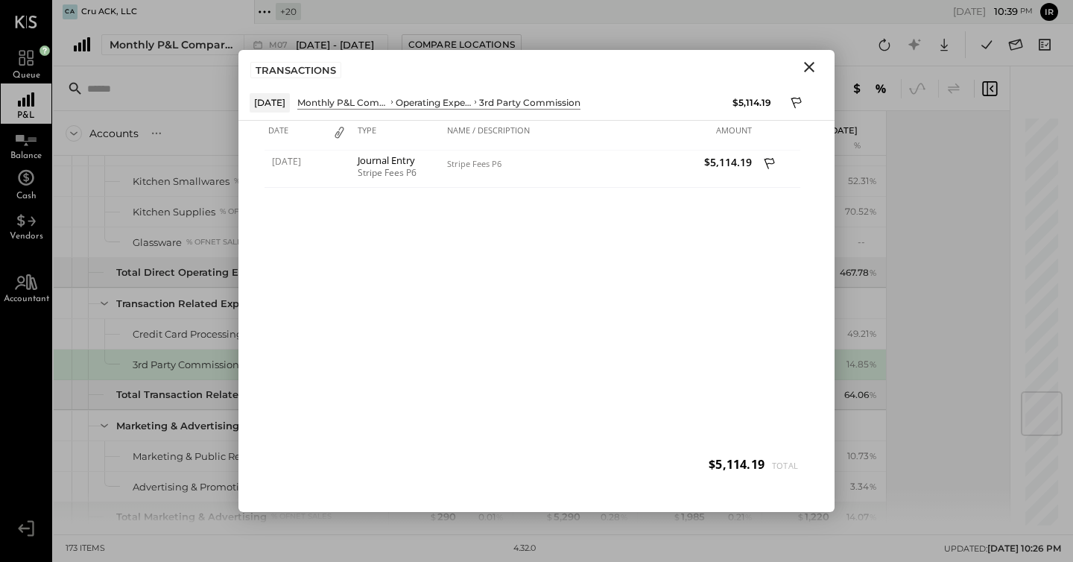
click at [908, 247] on div "Accounts S % GL [DATE] - [DATE] $ % [DATE] - [DATE] $ % [DATE] - [DATE] $ % [DA…" at bounding box center [533, 318] width 958 height 414
click at [937, 233] on div "Accounts S % GL [DATE] - [DATE] $ % [DATE] - [DATE] $ % [DATE] - [DATE] $ % [DA…" at bounding box center [533, 318] width 958 height 414
click at [819, 69] on button "Close" at bounding box center [809, 66] width 27 height 19
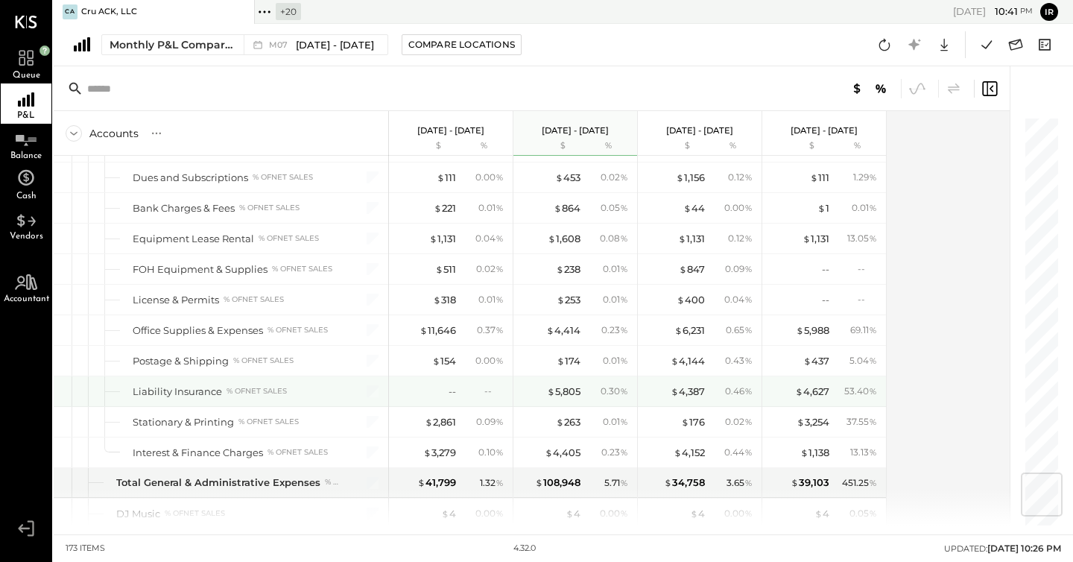
scroll to position [2994, 0]
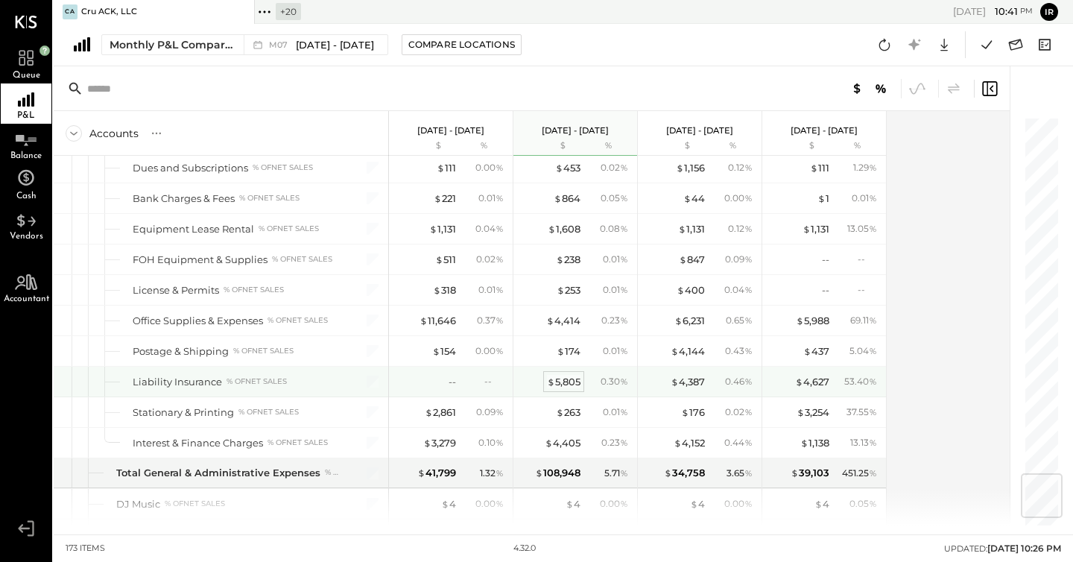
click at [572, 380] on div "$ 5,805" at bounding box center [564, 382] width 34 height 14
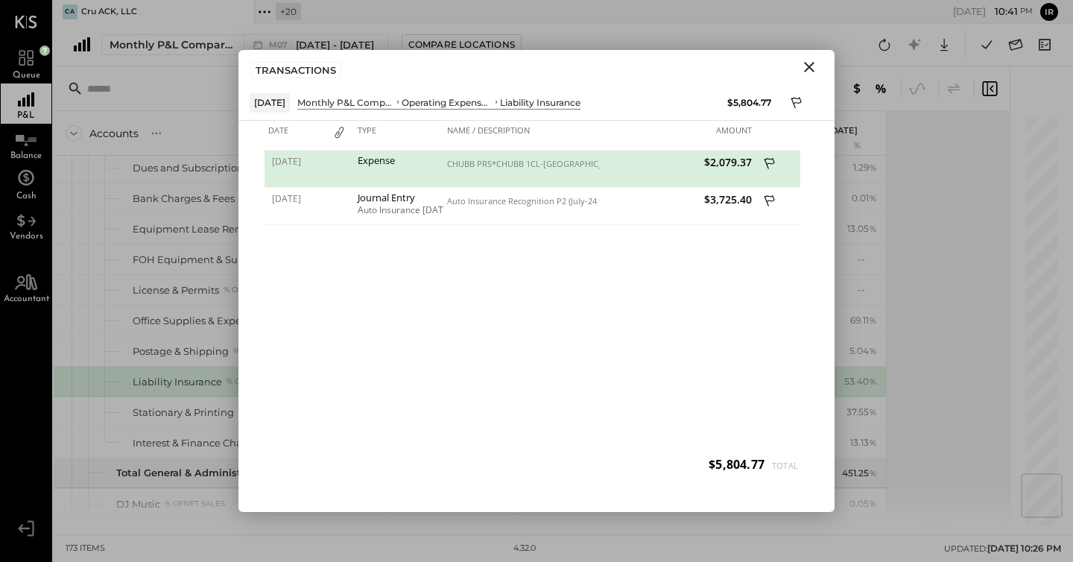
click at [806, 69] on icon "Close" at bounding box center [809, 67] width 10 height 10
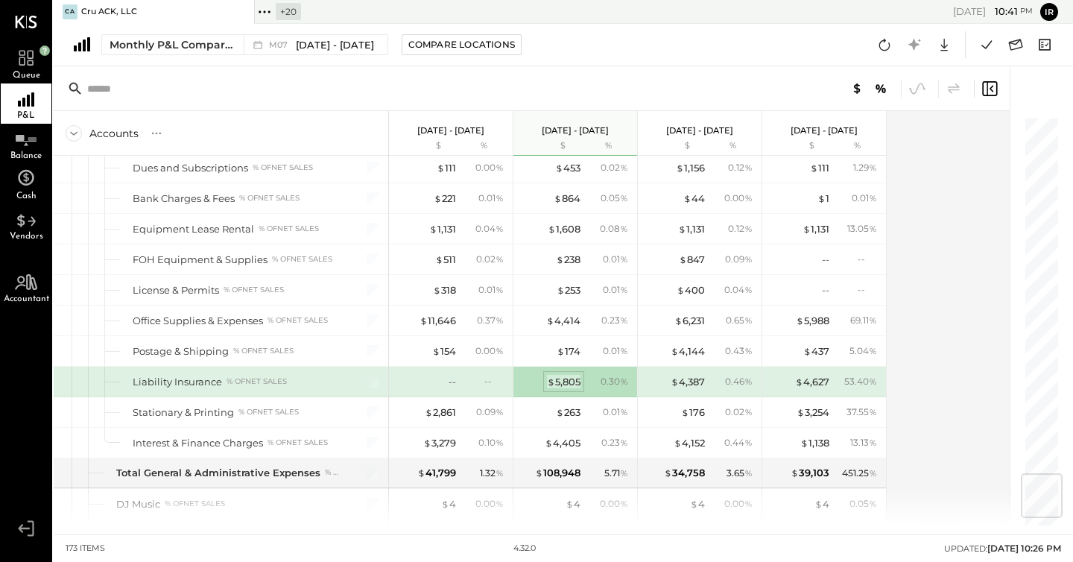
click at [576, 377] on div "$ 5,805" at bounding box center [564, 382] width 34 height 14
